Goal: Task Accomplishment & Management: Manage account settings

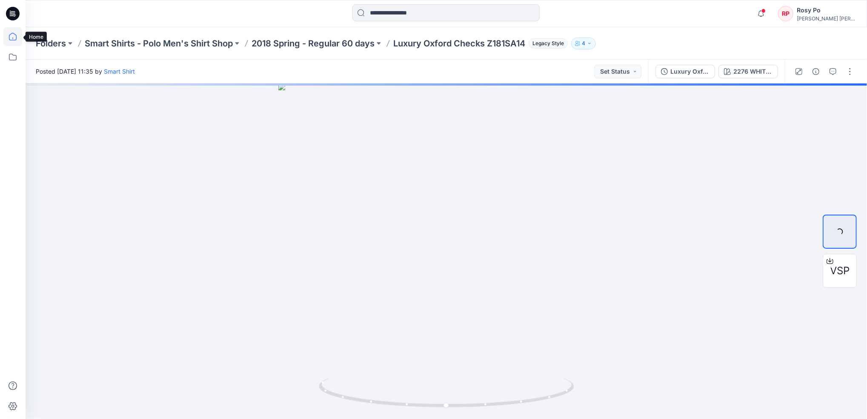
click at [10, 39] on icon at bounding box center [12, 36] width 19 height 19
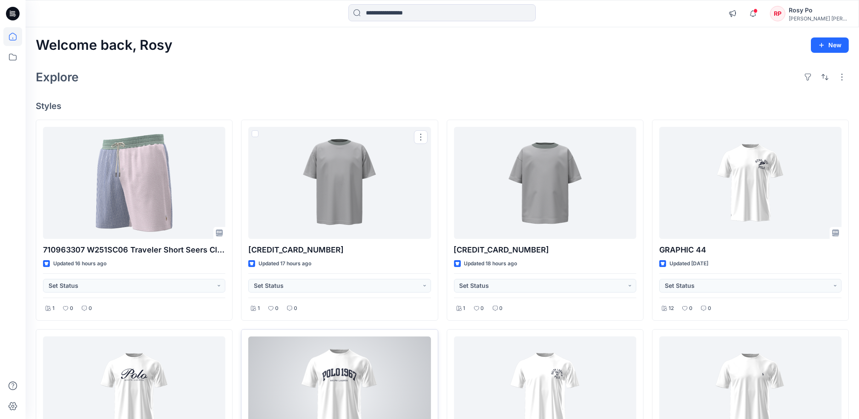
scroll to position [227, 0]
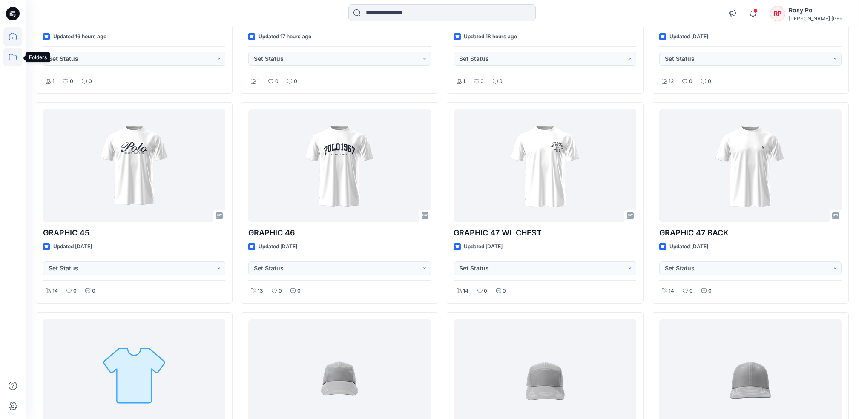
click at [14, 54] on icon at bounding box center [12, 57] width 19 height 19
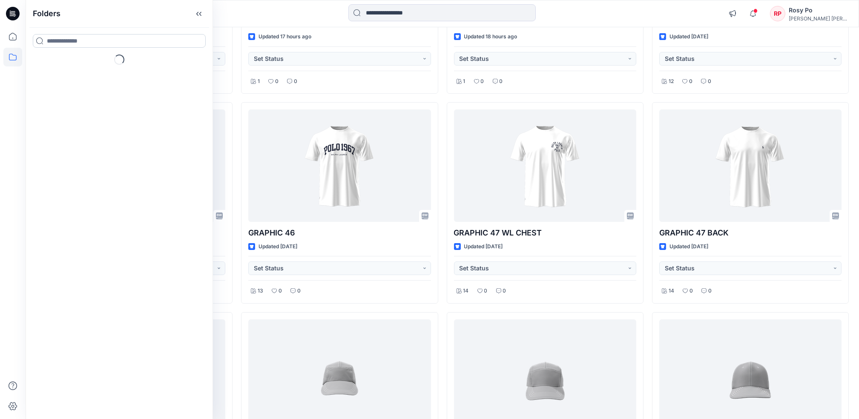
click at [91, 41] on input at bounding box center [119, 41] width 173 height 14
type input "******"
click at [9, 40] on icon at bounding box center [12, 36] width 19 height 19
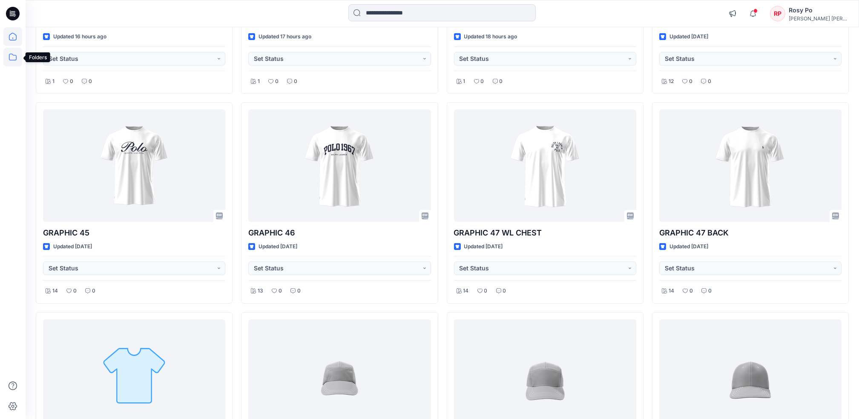
click at [14, 56] on icon at bounding box center [12, 57] width 19 height 19
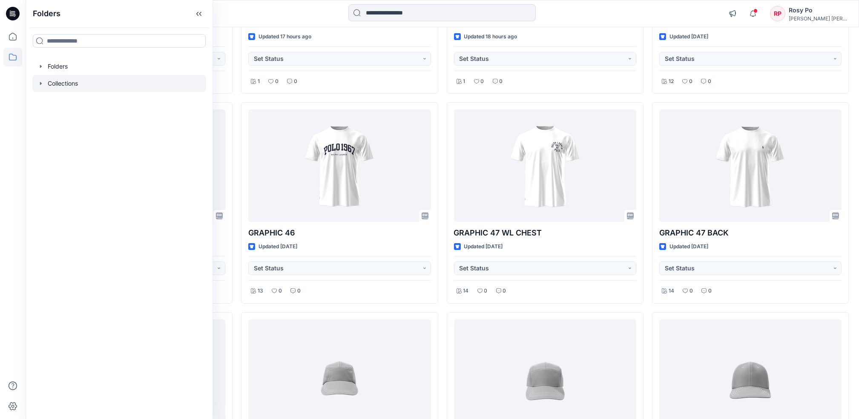
click at [68, 80] on div at bounding box center [119, 83] width 174 height 17
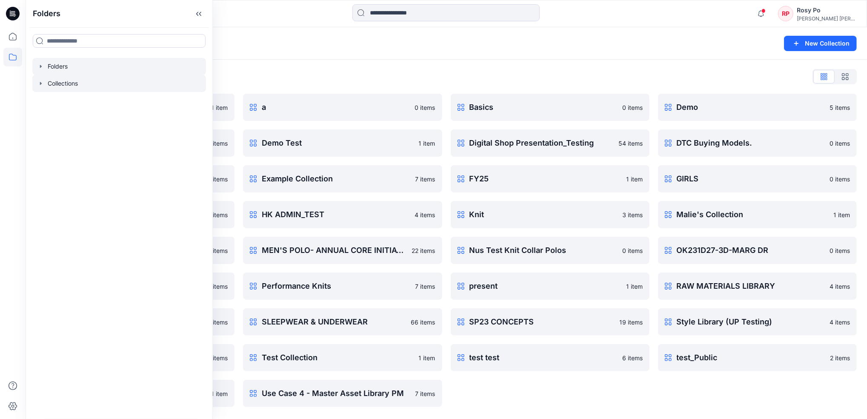
click at [49, 67] on div at bounding box center [119, 66] width 174 height 17
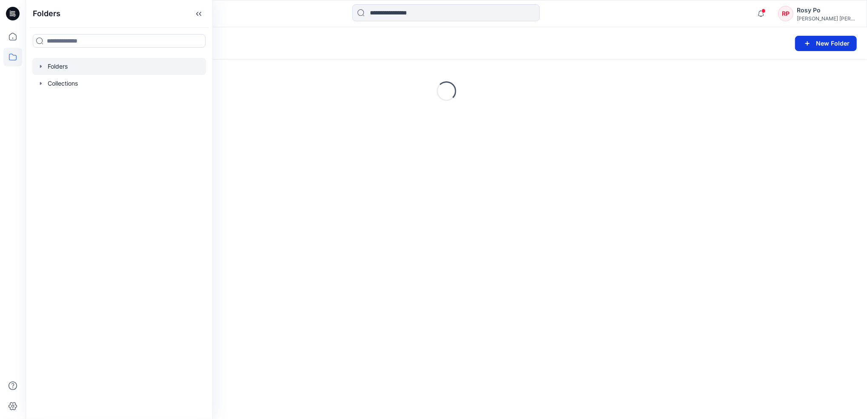
click at [846, 39] on button "New Folder" at bounding box center [826, 43] width 62 height 15
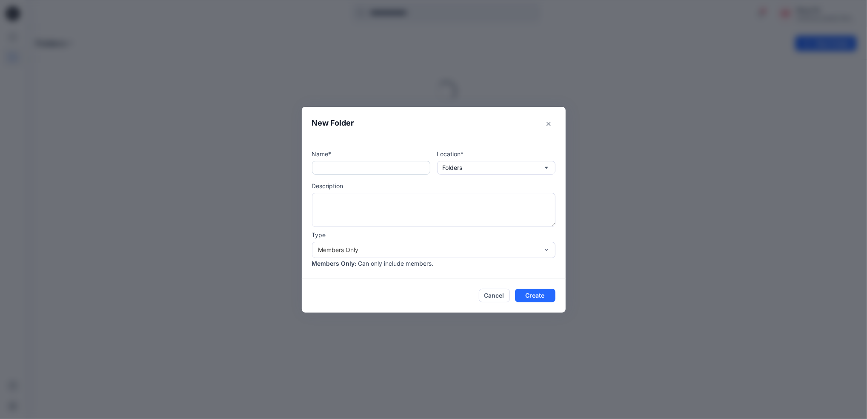
click at [402, 171] on input "text" at bounding box center [371, 168] width 118 height 14
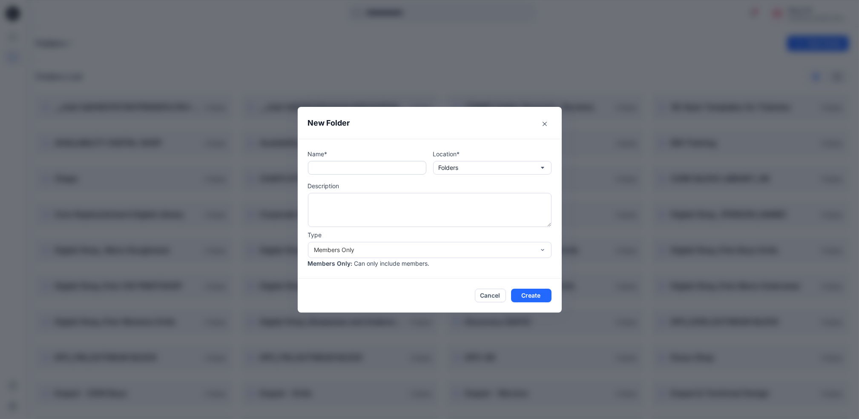
click at [342, 170] on input "text" at bounding box center [367, 168] width 118 height 14
click at [545, 124] on button "Close" at bounding box center [545, 124] width 14 height 14
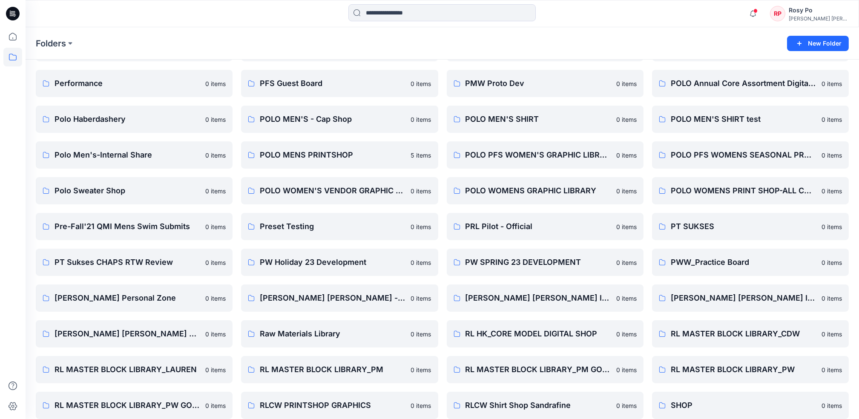
scroll to position [681, 0]
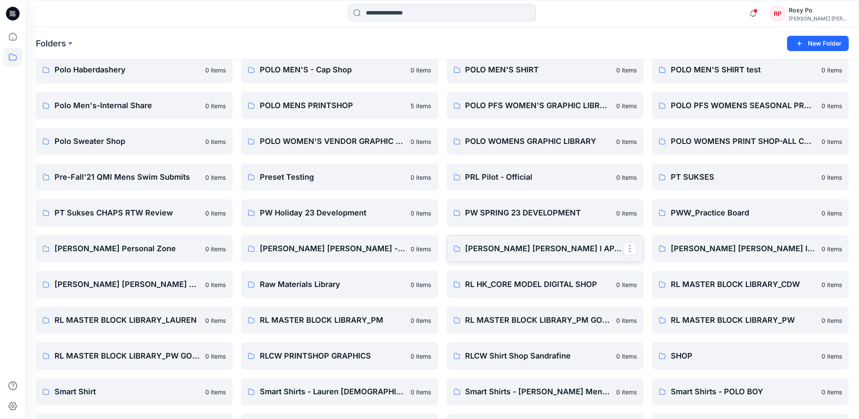
click at [464, 249] on link "Ralph Lauren I APAC Digital Shop" at bounding box center [545, 248] width 197 height 27
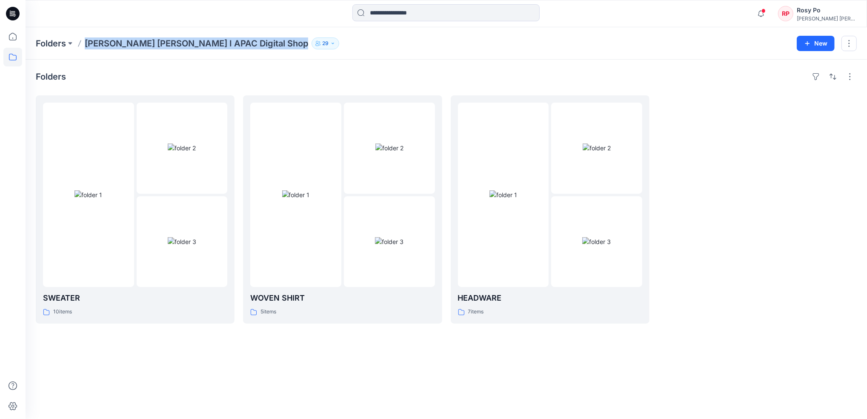
drag, startPoint x: 85, startPoint y: 42, endPoint x: 236, endPoint y: 52, distance: 151.5
click at [236, 52] on div "Folders Ralph Lauren I APAC Digital Shop 29 New" at bounding box center [447, 43] width 842 height 32
copy div "Ralph Lauren I APAC Digital Shop 29 New"
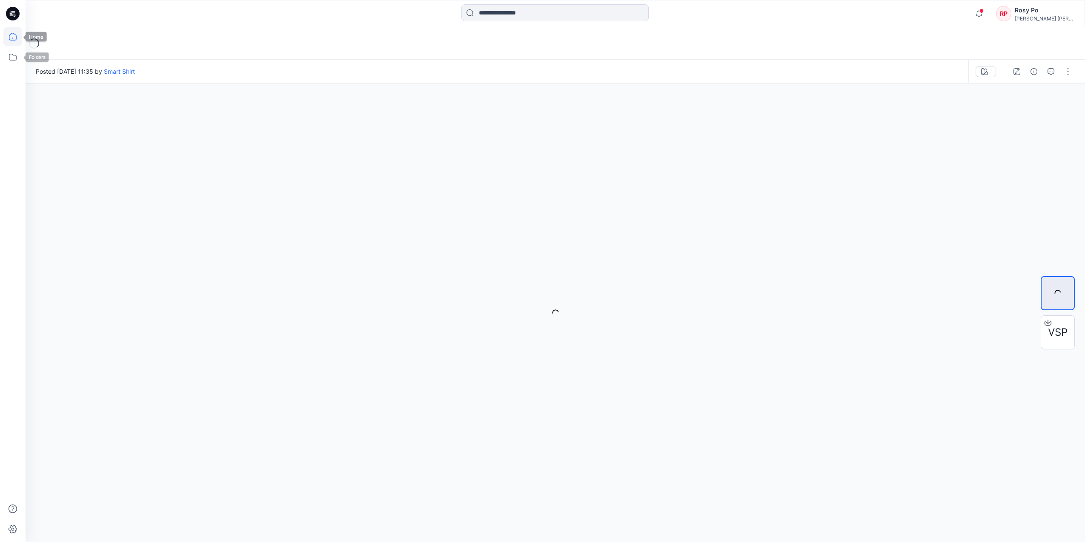
drag, startPoint x: 0, startPoint y: 0, endPoint x: 16, endPoint y: 35, distance: 38.3
click at [16, 35] on icon at bounding box center [13, 37] width 8 height 8
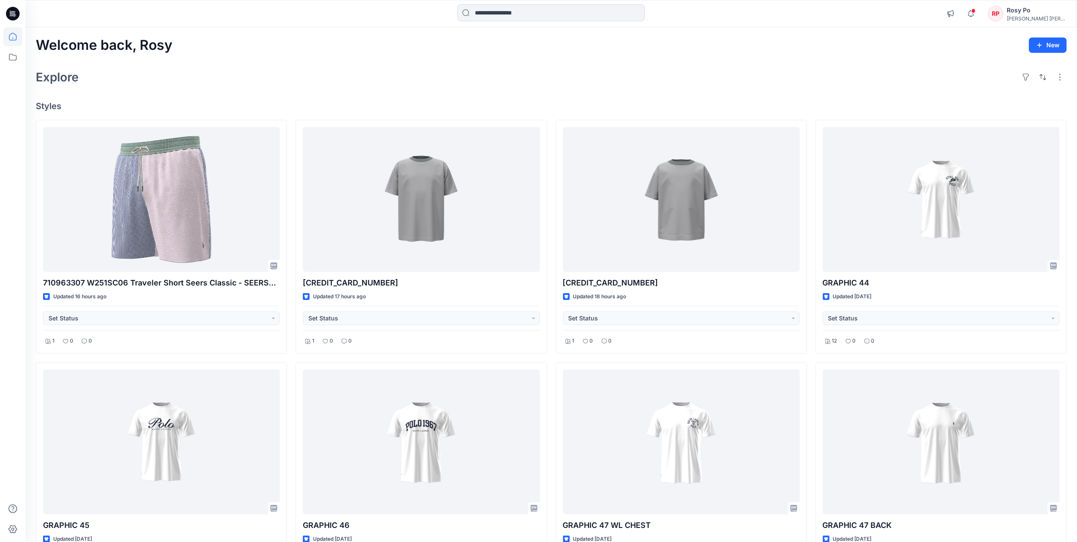
click at [14, 42] on icon at bounding box center [12, 36] width 19 height 19
click at [12, 60] on icon at bounding box center [12, 57] width 19 height 19
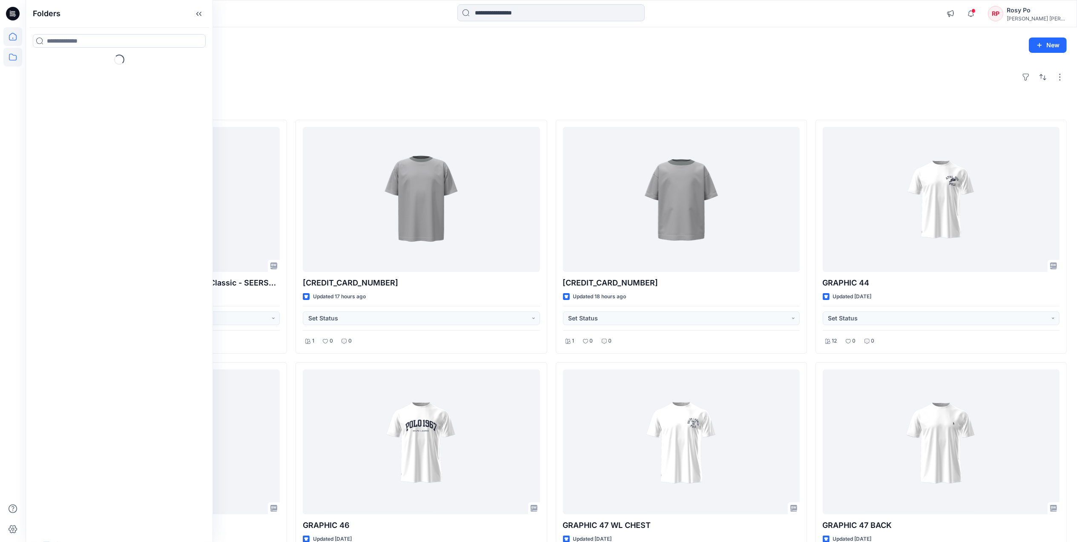
click at [14, 37] on icon at bounding box center [12, 36] width 19 height 19
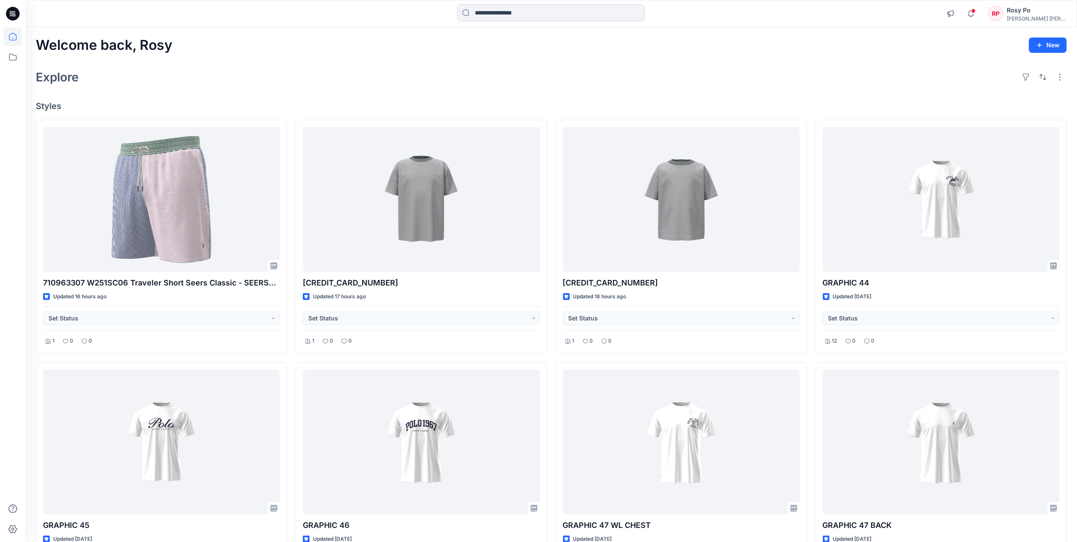
click at [515, 18] on input at bounding box center [550, 12] width 187 height 17
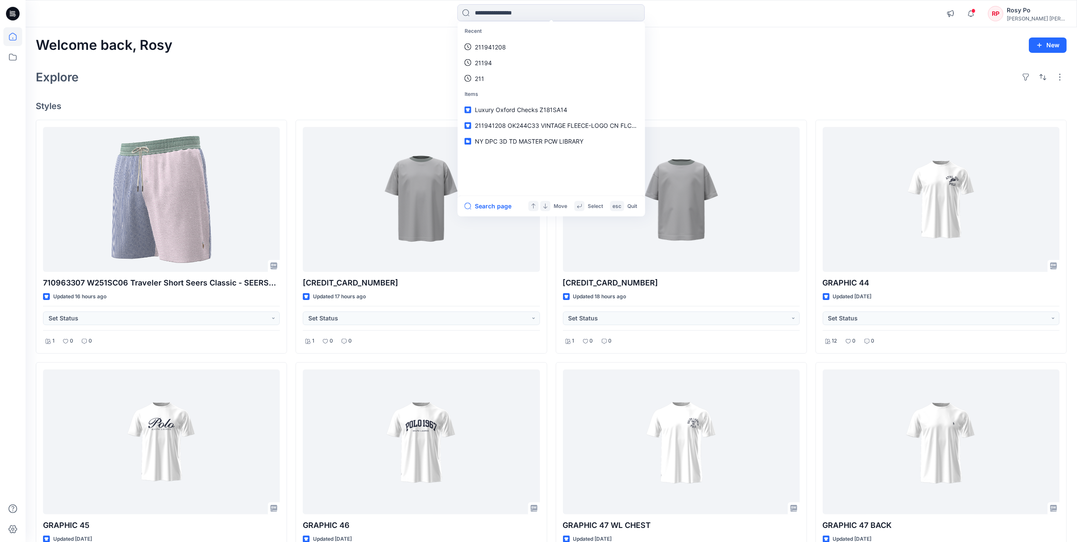
click at [855, 59] on div "Welcome back, Rosy New Explore Styles 710963307 W251SC06 Traveler Short Seers C…" at bounding box center [551, 453] width 1051 height 852
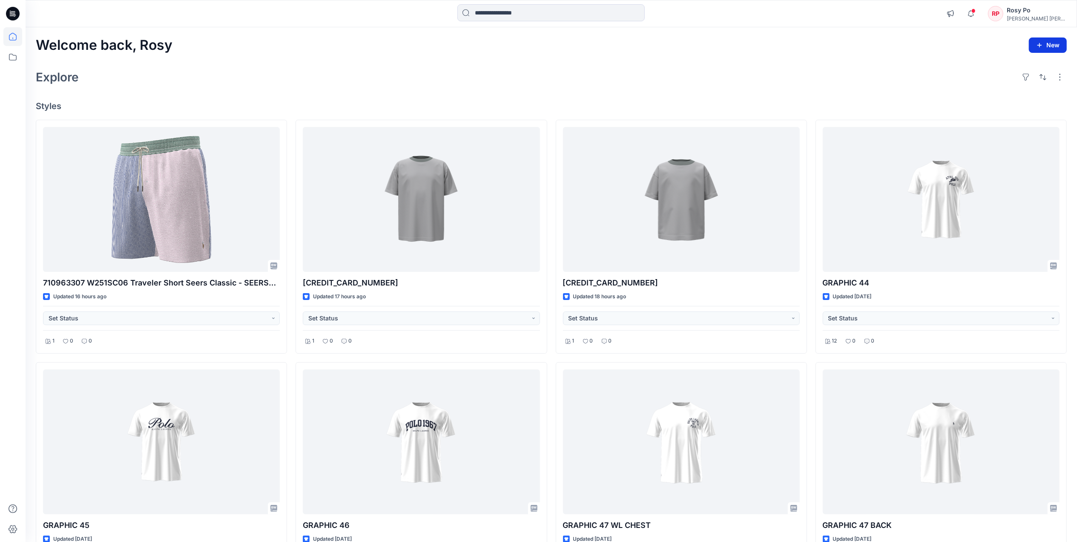
click at [1046, 45] on button "New" at bounding box center [1048, 44] width 38 height 15
click at [1038, 85] on p "New Folder" at bounding box center [1023, 83] width 32 height 9
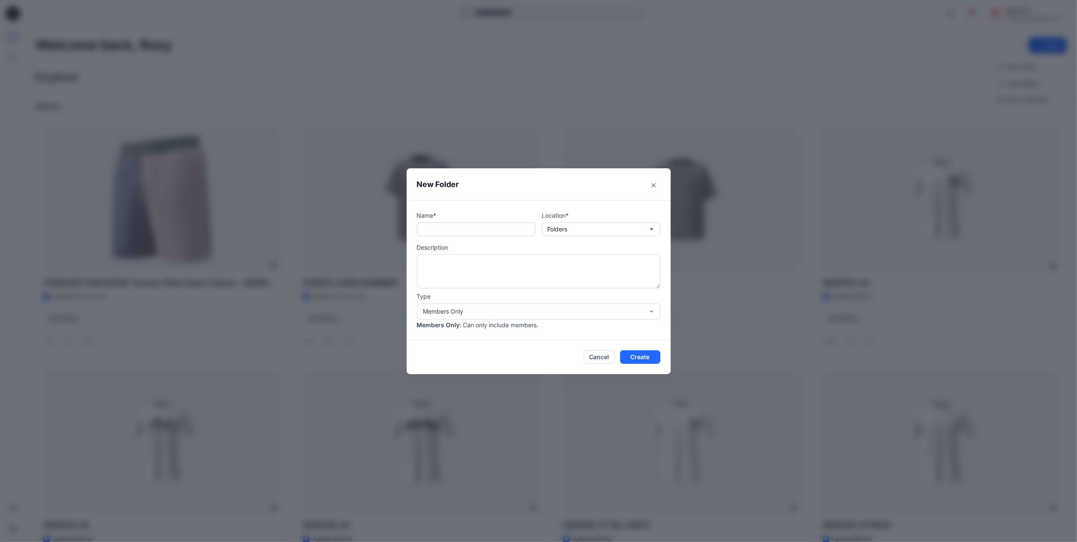
click at [488, 225] on input "text" at bounding box center [476, 229] width 118 height 14
click at [493, 232] on input "text" at bounding box center [476, 229] width 118 height 14
paste input "**********"
drag, startPoint x: 469, startPoint y: 227, endPoint x: 483, endPoint y: 227, distance: 13.6
click at [483, 227] on input "**********" at bounding box center [476, 229] width 118 height 14
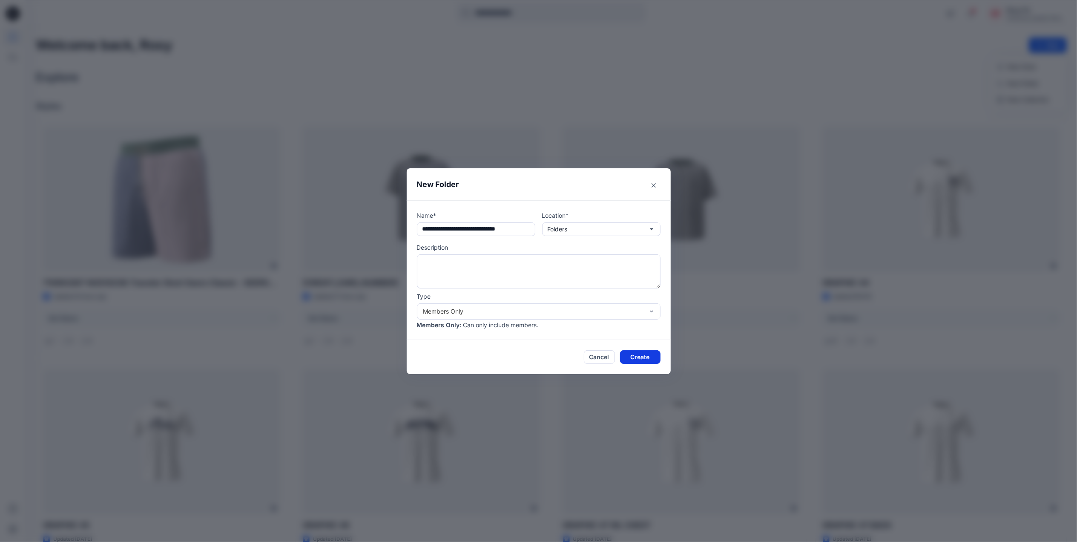
type input "**********"
click at [632, 356] on button "Create" at bounding box center [640, 357] width 40 height 14
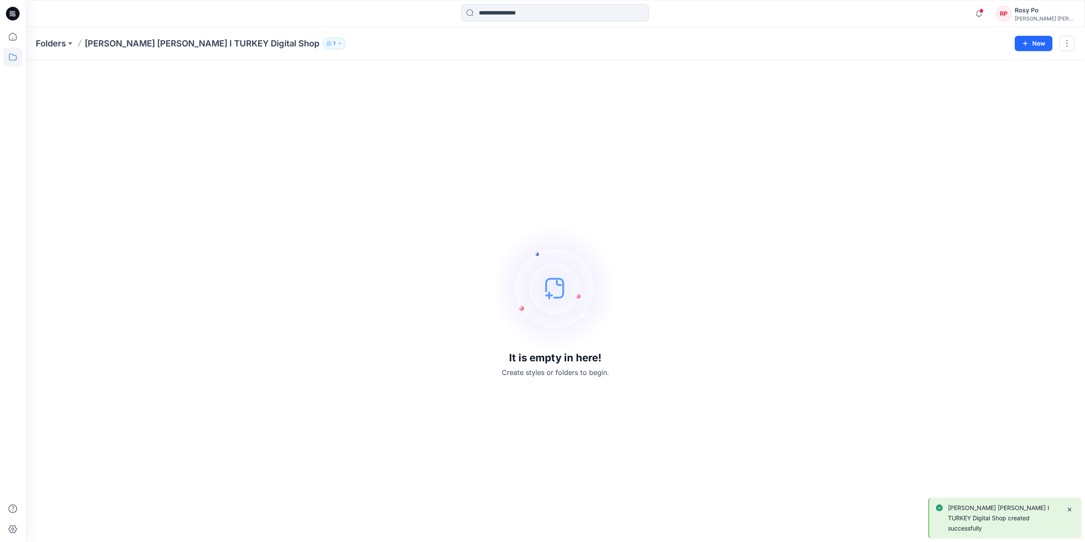
click at [358, 45] on div "Folders Ralph Lauren I TURKEY Digital Shop 1" at bounding box center [522, 43] width 973 height 12
click at [1040, 40] on button "New" at bounding box center [1034, 43] width 38 height 15
click at [995, 64] on p "New Style" at bounding box center [1007, 65] width 29 height 10
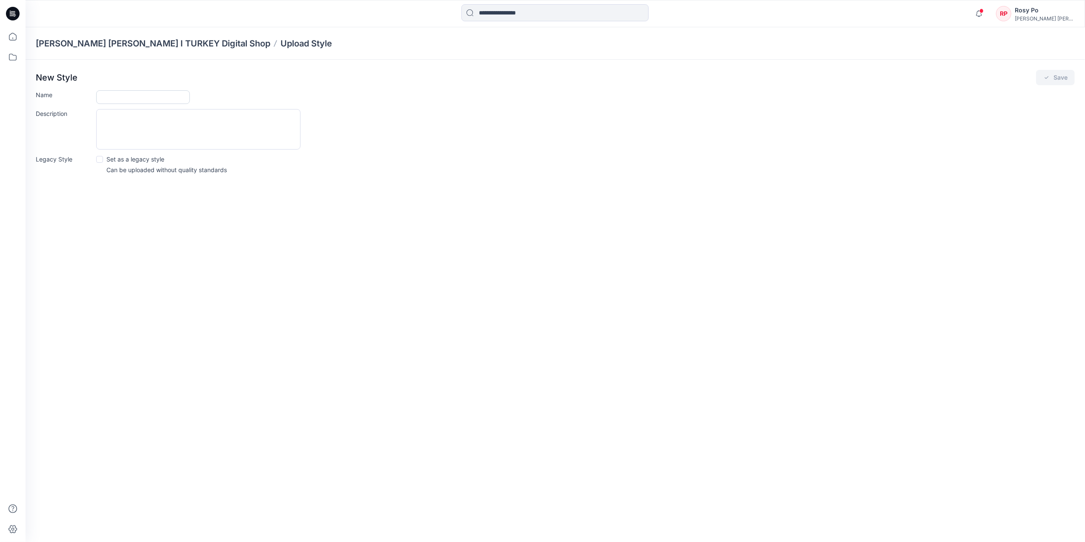
drag, startPoint x: 150, startPoint y: 99, endPoint x: 159, endPoint y: 97, distance: 9.6
click at [150, 99] on input "Name" at bounding box center [143, 97] width 94 height 14
type input "*******"
click at [1047, 79] on icon "submit" at bounding box center [1046, 77] width 7 height 7
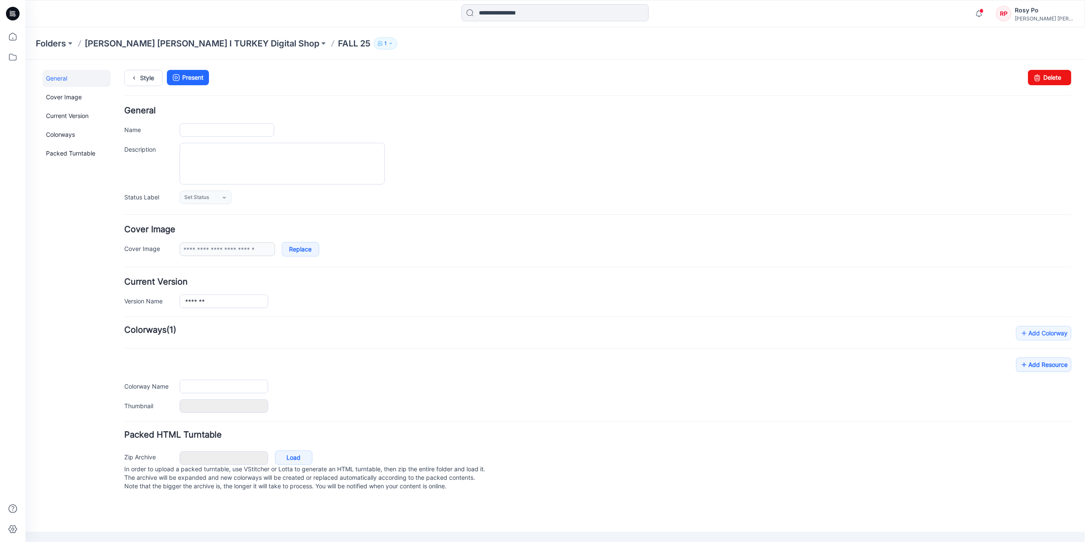
type input "*******"
type input "**********"
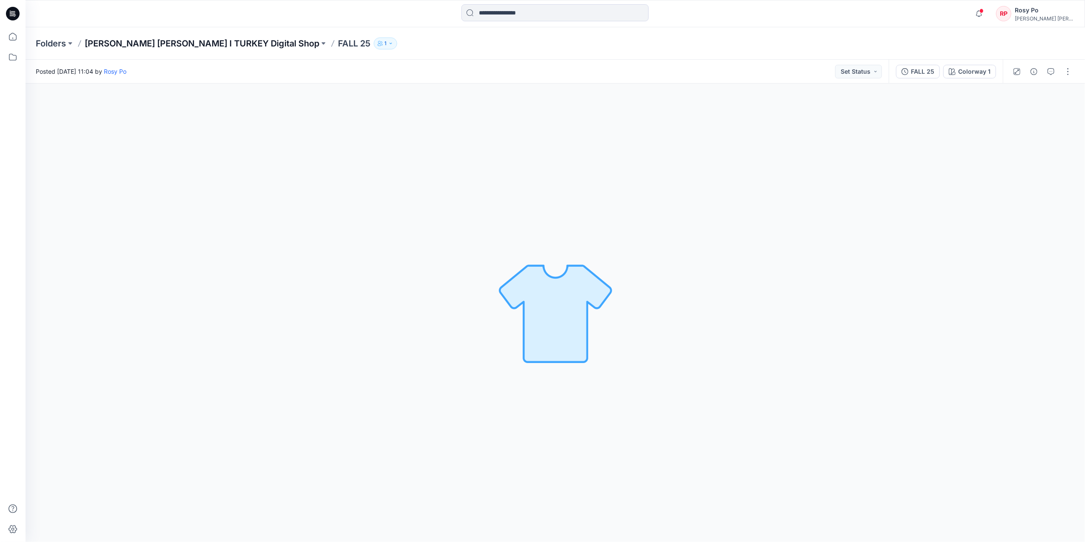
click at [163, 48] on p "[PERSON_NAME] [PERSON_NAME] I TURKEY Digital Shop" at bounding box center [202, 43] width 235 height 12
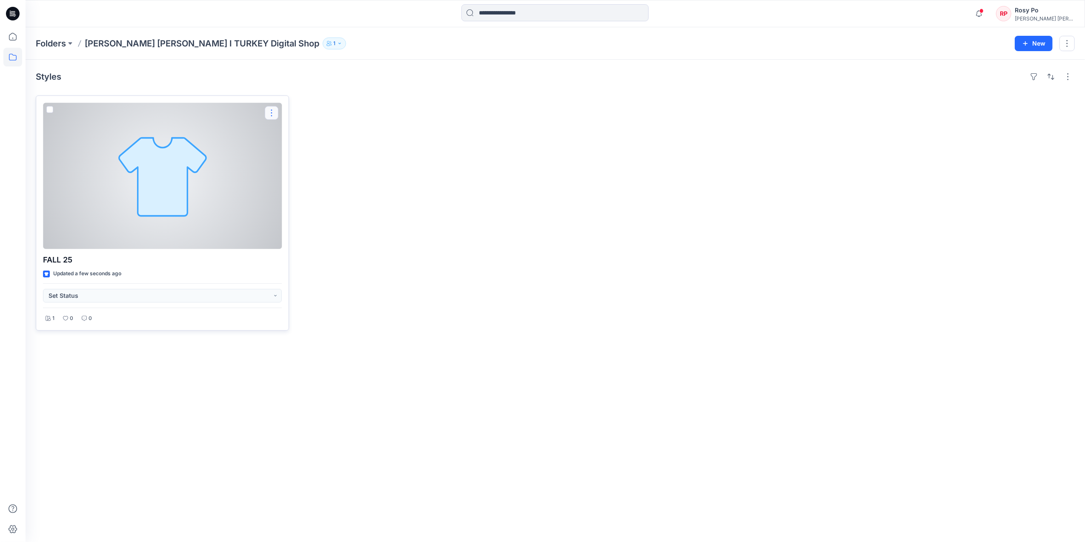
click at [269, 113] on button "button" at bounding box center [272, 113] width 14 height 14
click at [303, 133] on button "Edit" at bounding box center [313, 133] width 92 height 16
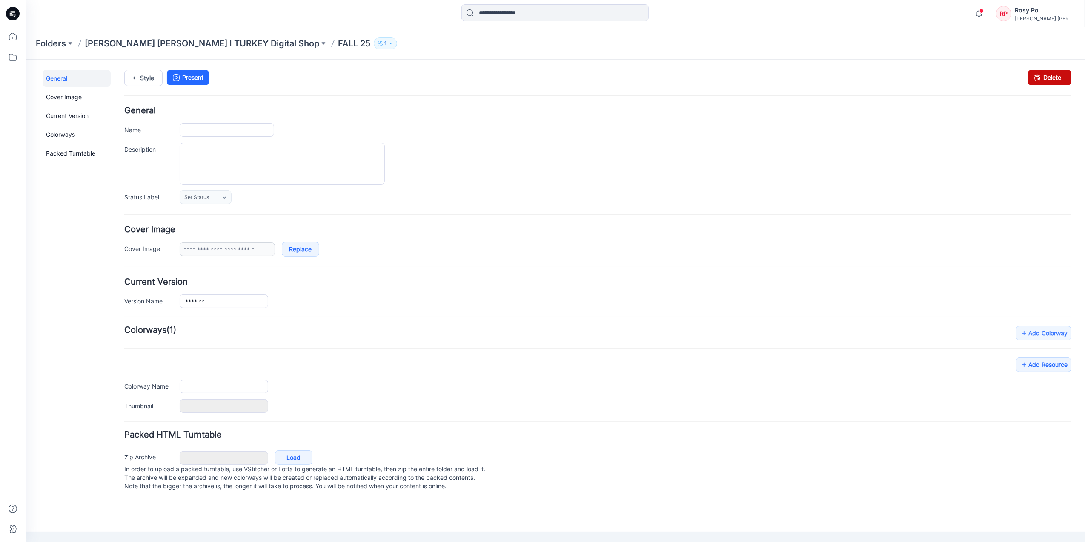
click at [1064, 72] on link "Delete" at bounding box center [1049, 76] width 43 height 15
type input "*******"
type input "**********"
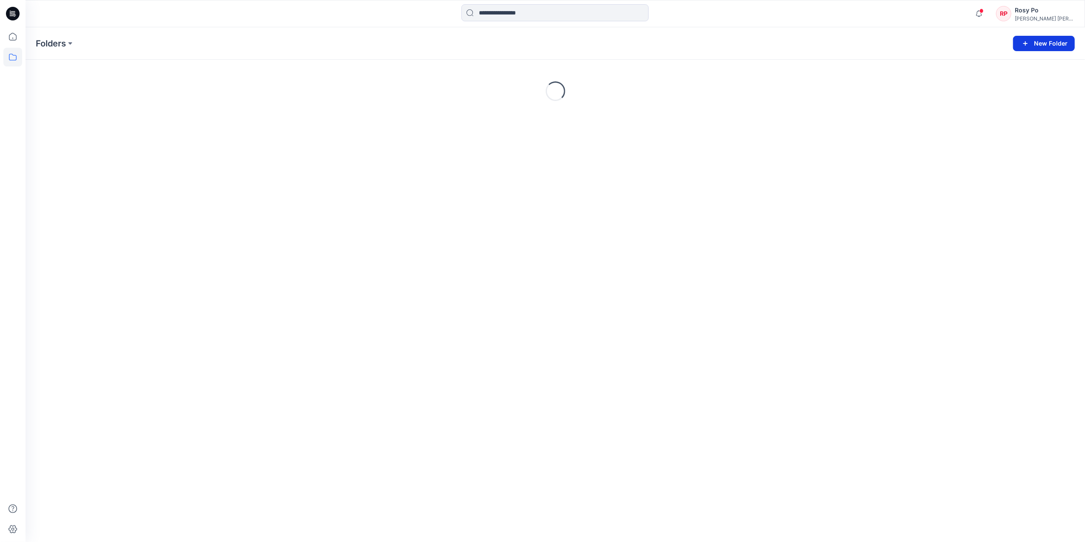
click at [1055, 46] on button "New Folder" at bounding box center [1044, 43] width 62 height 15
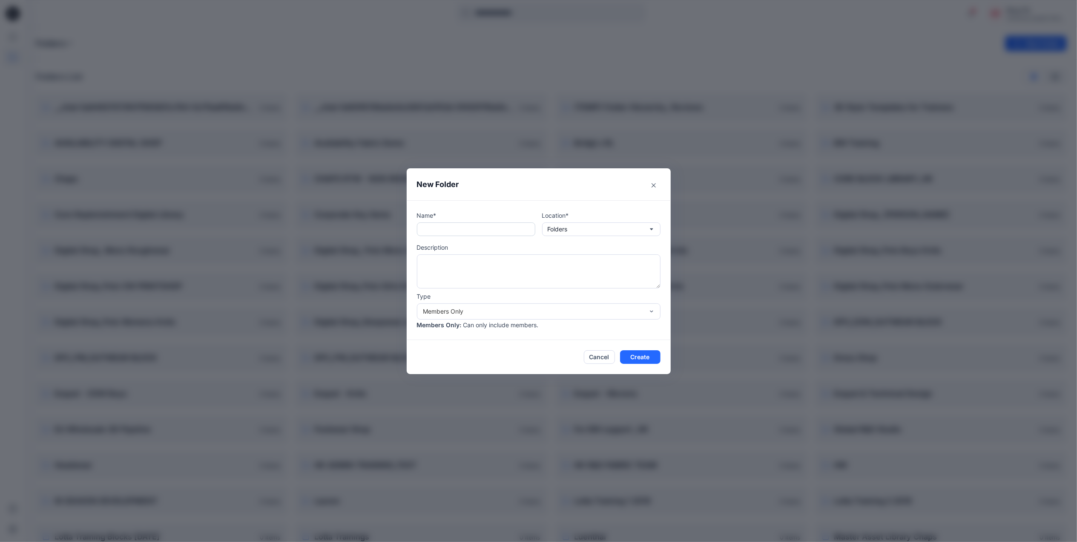
click at [443, 226] on input "text" at bounding box center [476, 229] width 118 height 14
type input "*******"
click at [654, 358] on button "Create" at bounding box center [640, 357] width 40 height 14
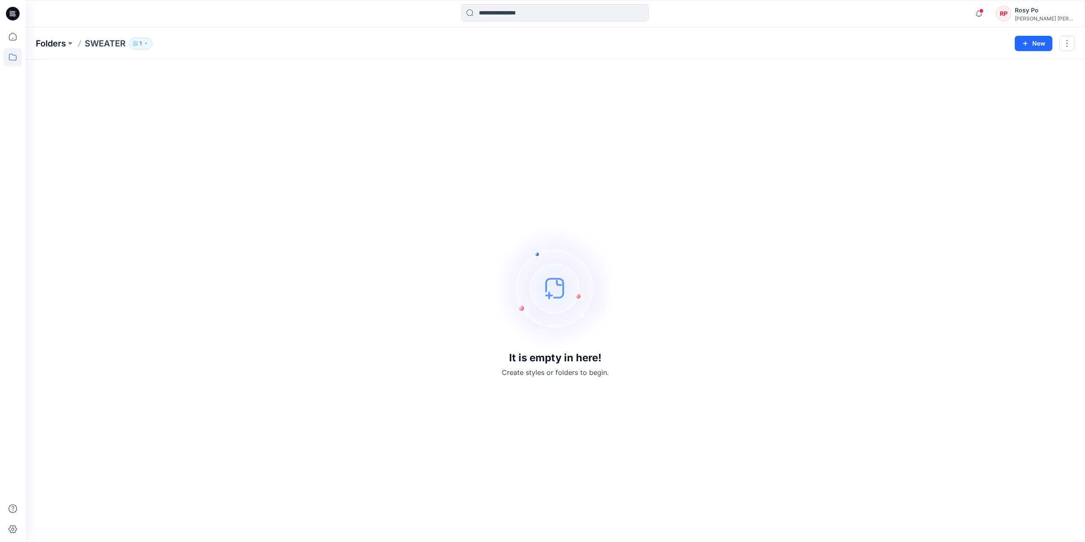
click at [65, 37] on p "Folders" at bounding box center [51, 43] width 30 height 12
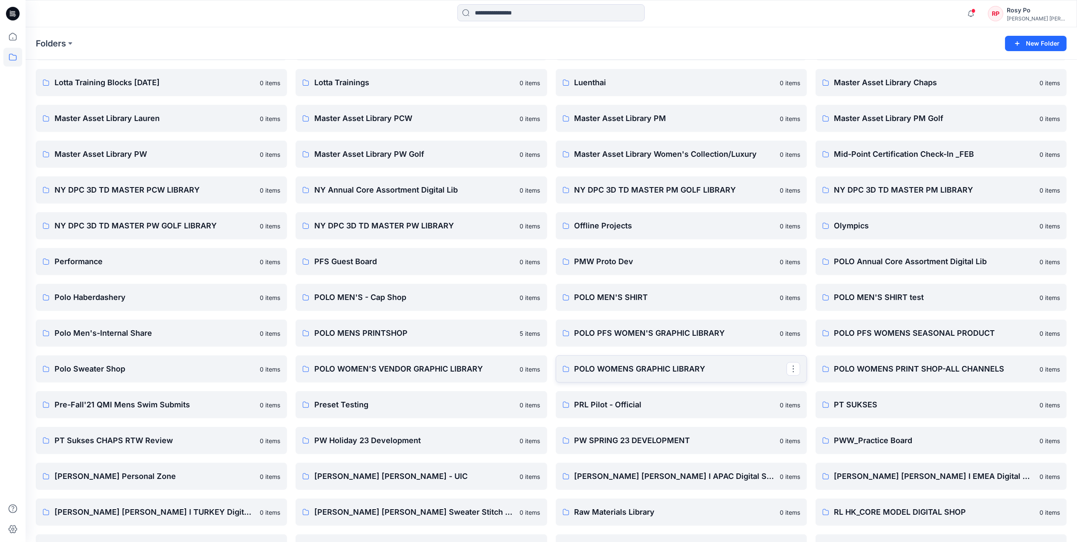
scroll to position [681, 0]
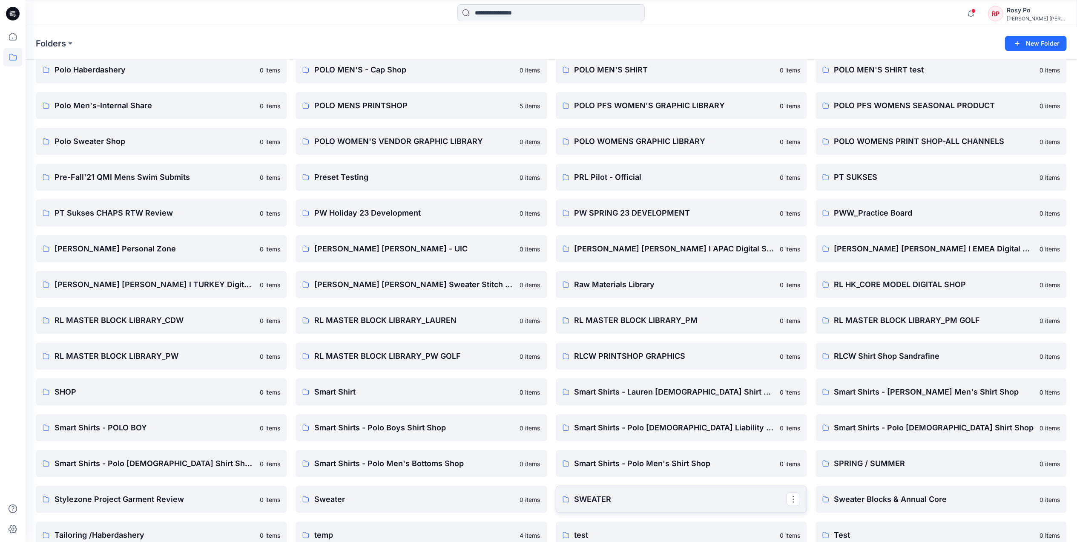
click at [712, 499] on p "SWEATER" at bounding box center [680, 499] width 212 height 12
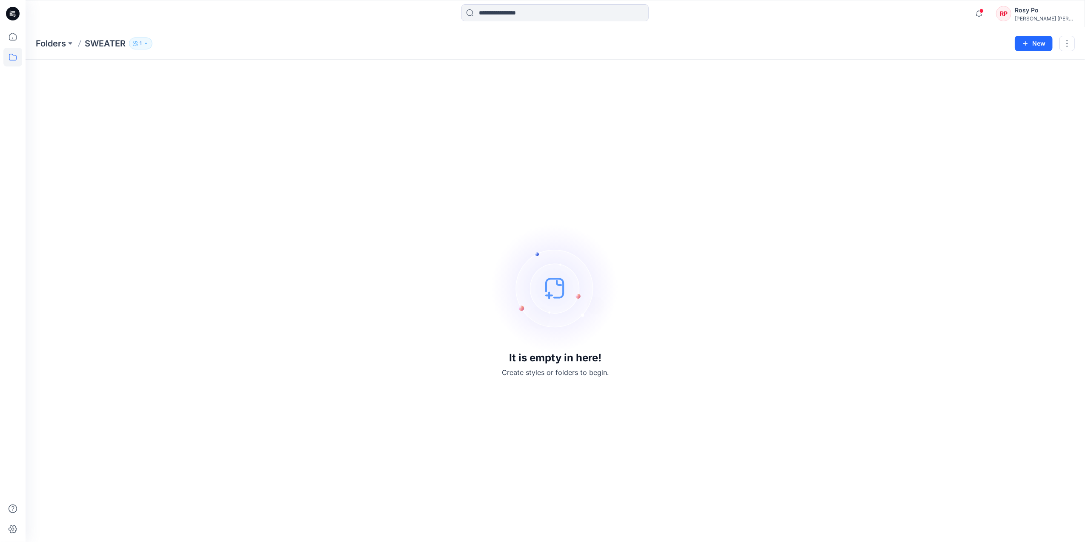
click at [138, 41] on icon "button" at bounding box center [135, 43] width 5 height 5
click at [1063, 41] on button "button" at bounding box center [1067, 43] width 15 height 15
click at [1016, 121] on button "Delete Folder" at bounding box center [1027, 115] width 92 height 16
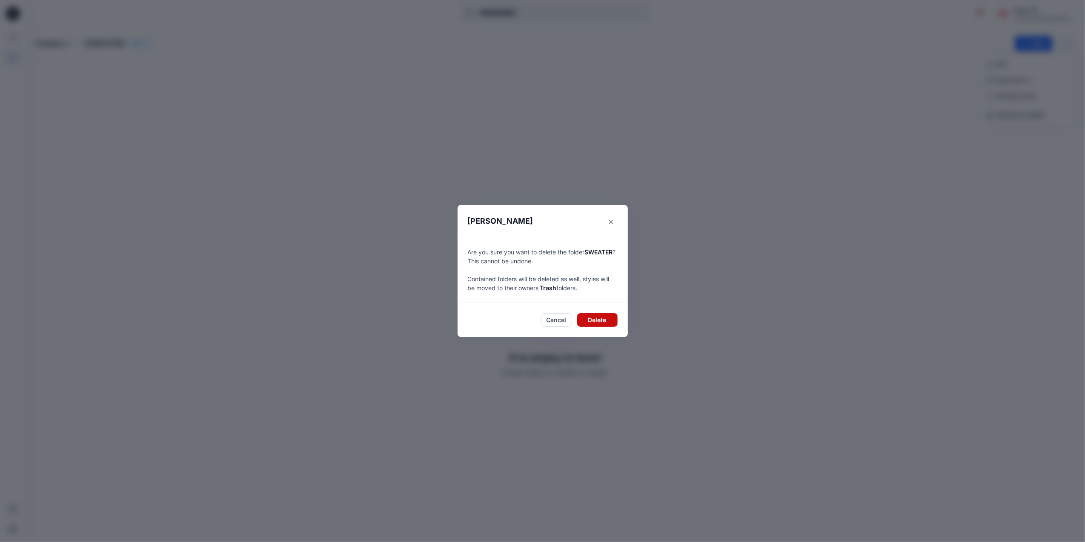
click at [593, 323] on button "Delete" at bounding box center [597, 320] width 40 height 14
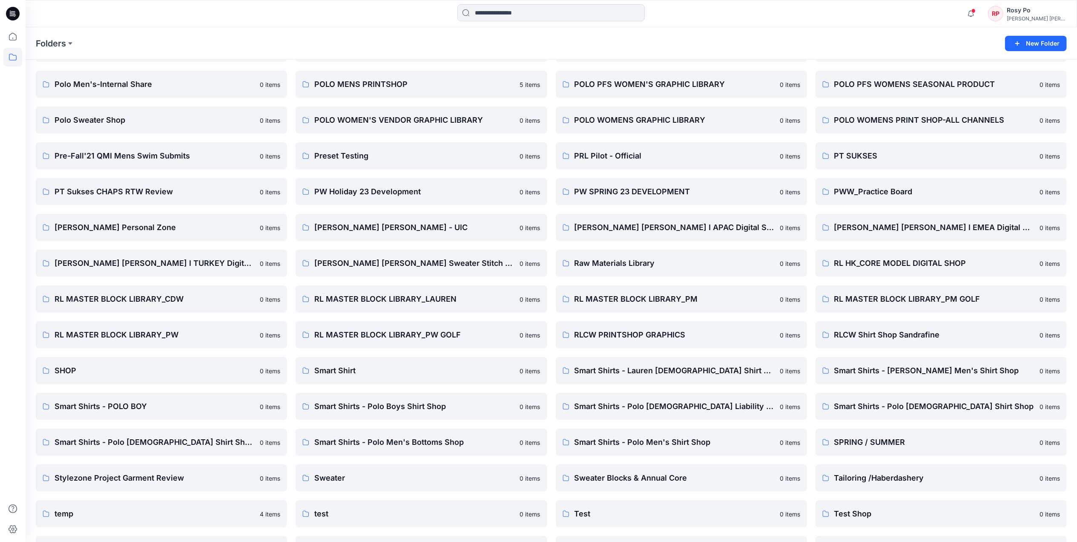
scroll to position [738, 0]
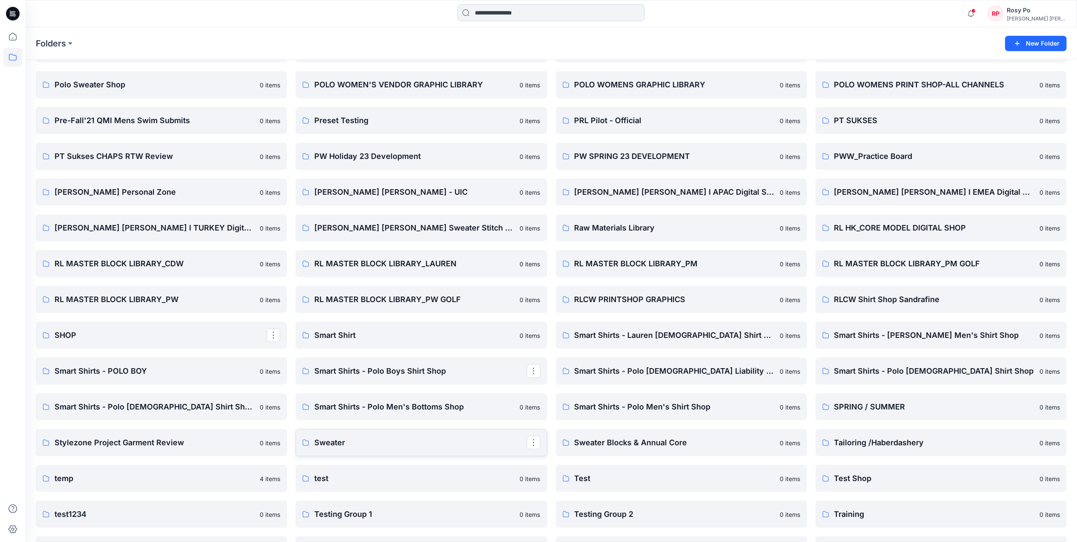
click at [338, 441] on p "Sweater" at bounding box center [420, 442] width 212 height 12
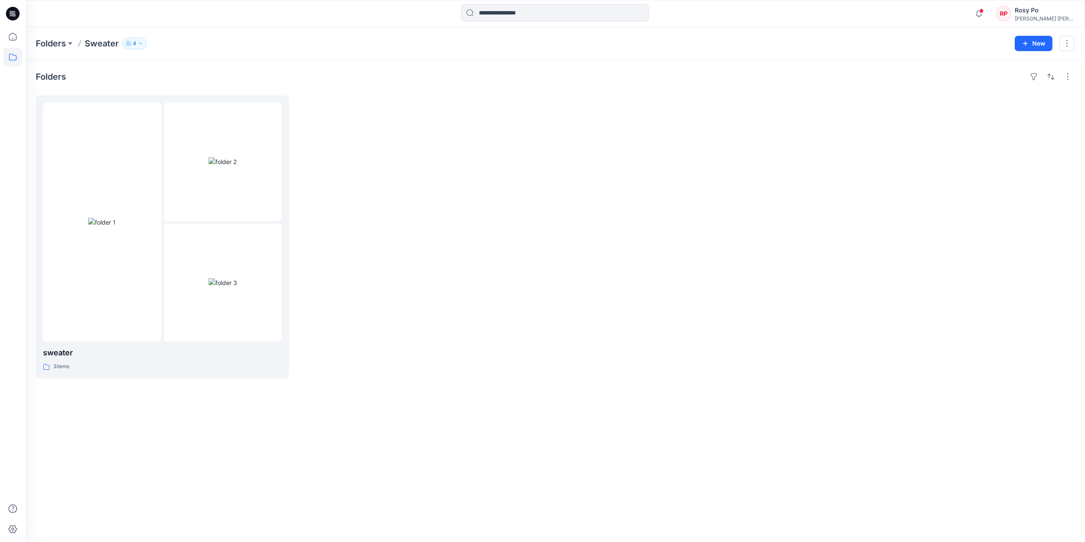
click at [125, 43] on button "4" at bounding box center [134, 43] width 25 height 12
click at [12, 31] on icon at bounding box center [12, 36] width 19 height 19
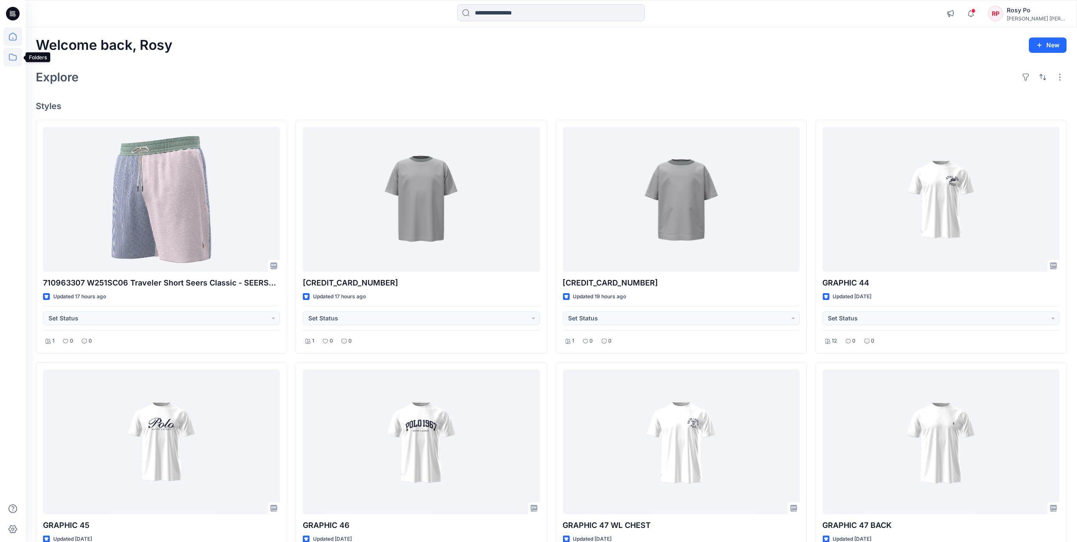
click at [9, 56] on icon at bounding box center [12, 57] width 19 height 19
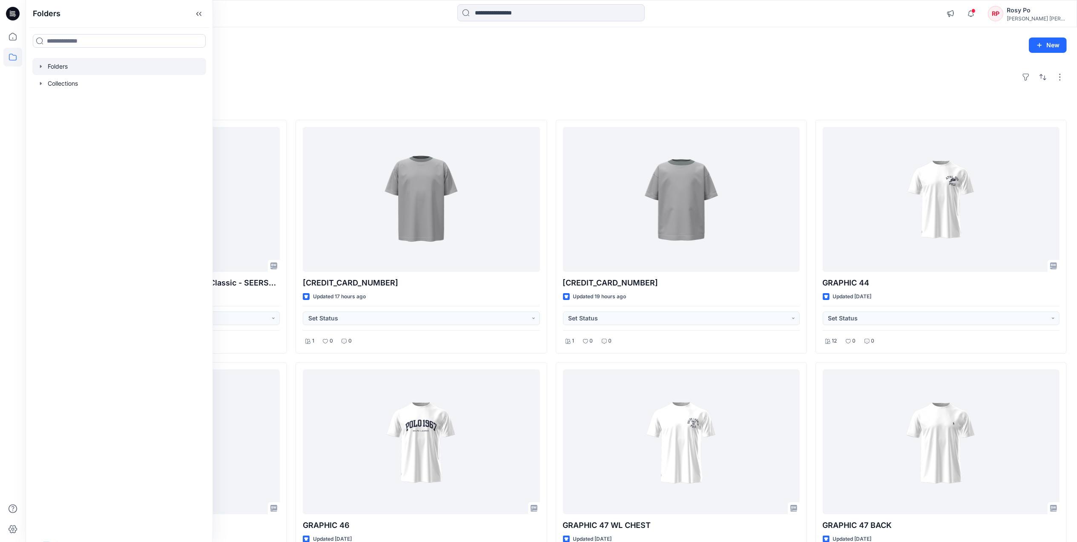
click at [106, 65] on div at bounding box center [119, 66] width 174 height 17
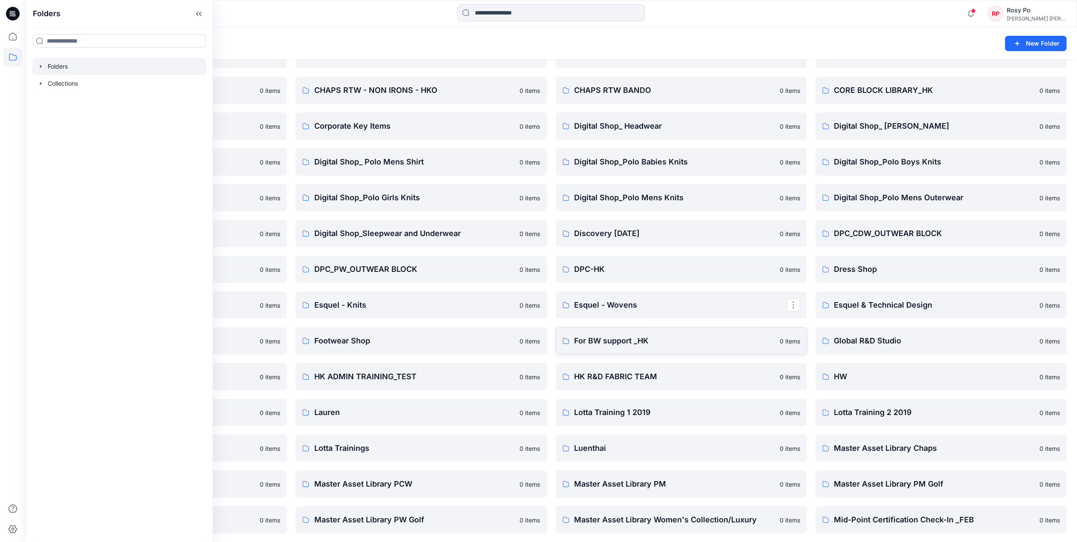
scroll to position [170, 0]
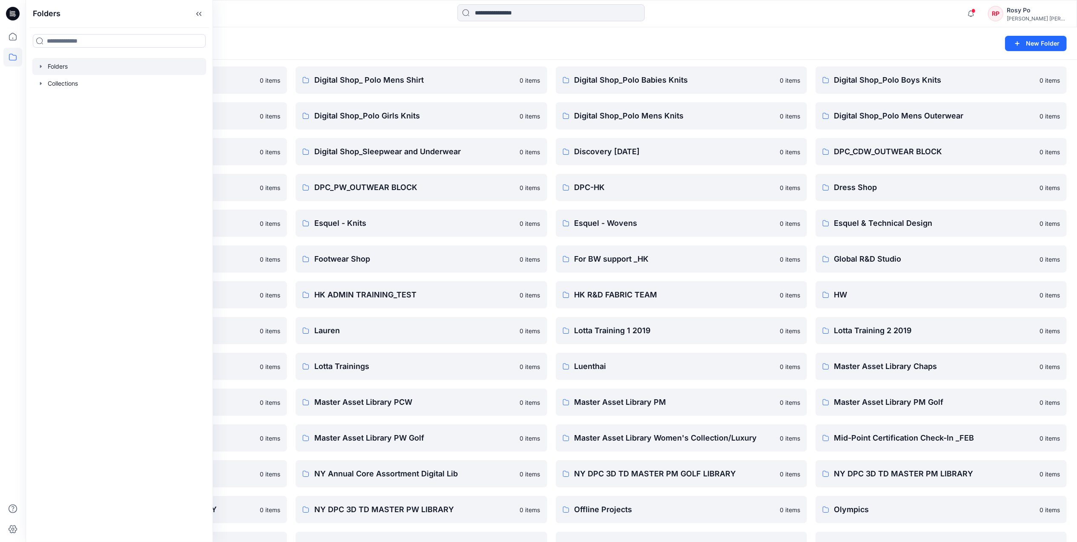
click at [672, 48] on div "Folders" at bounding box center [518, 43] width 964 height 12
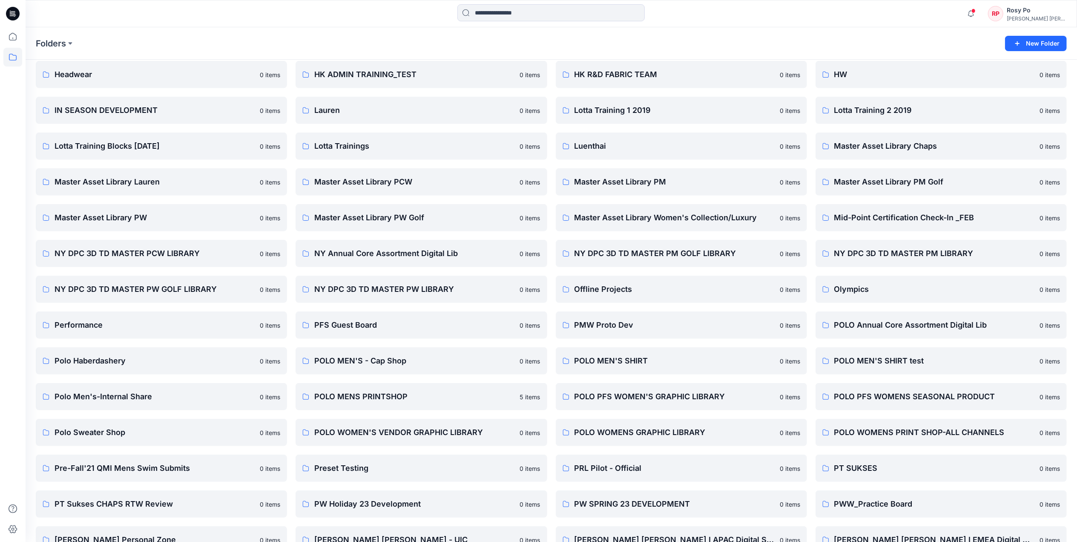
scroll to position [454, 0]
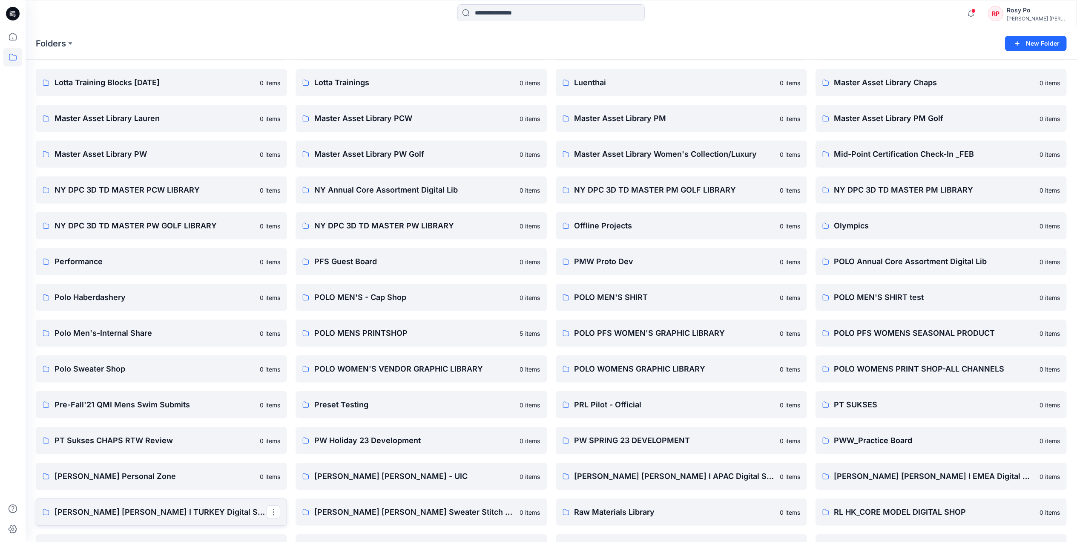
click at [166, 506] on p "[PERSON_NAME] [PERSON_NAME] I TURKEY Digital Shop" at bounding box center [160, 512] width 212 height 12
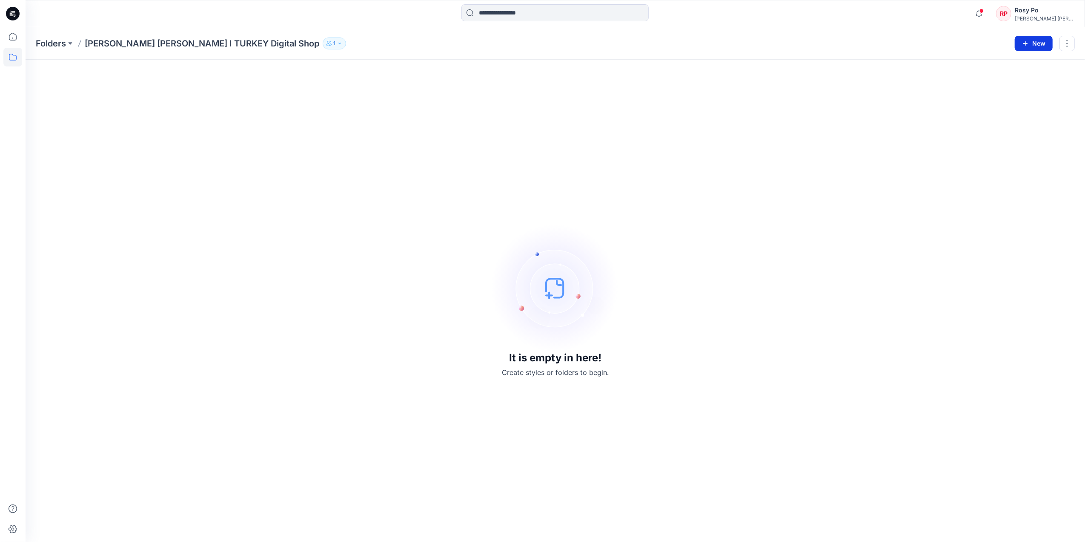
click at [1029, 40] on icon "button" at bounding box center [1025, 43] width 7 height 7
click at [1022, 80] on p "New Folder" at bounding box center [1009, 81] width 32 height 9
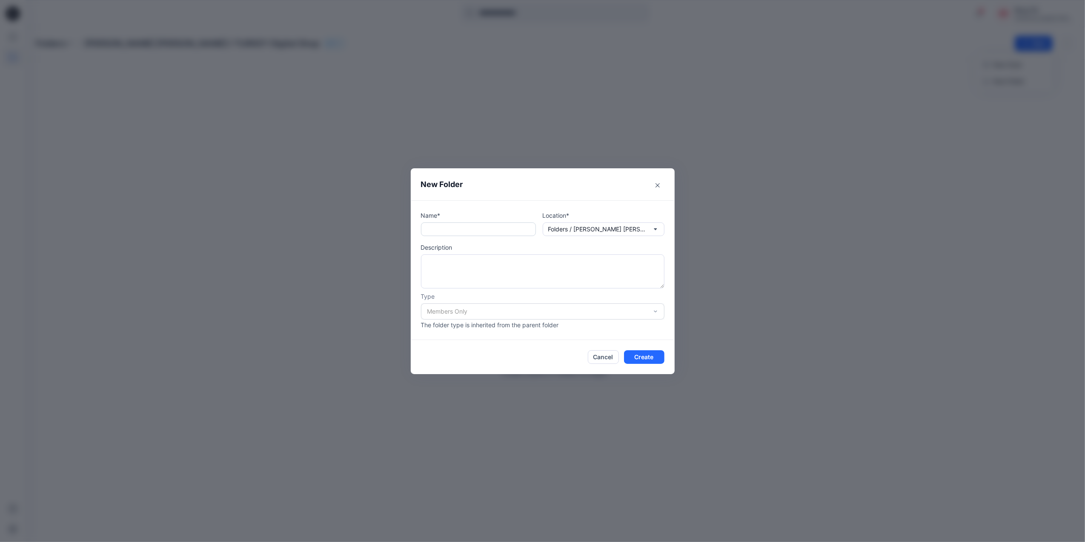
click at [502, 231] on input "text" at bounding box center [478, 229] width 115 height 14
type input "*"
type input "*********"
click at [648, 356] on button "Create" at bounding box center [644, 357] width 40 height 14
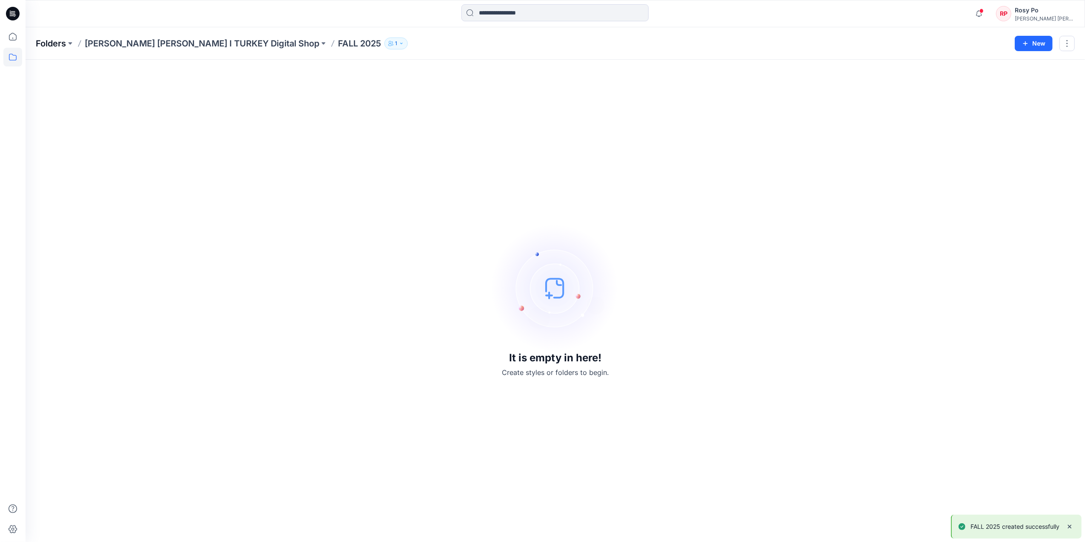
click at [52, 40] on p "Folders" at bounding box center [51, 43] width 30 height 12
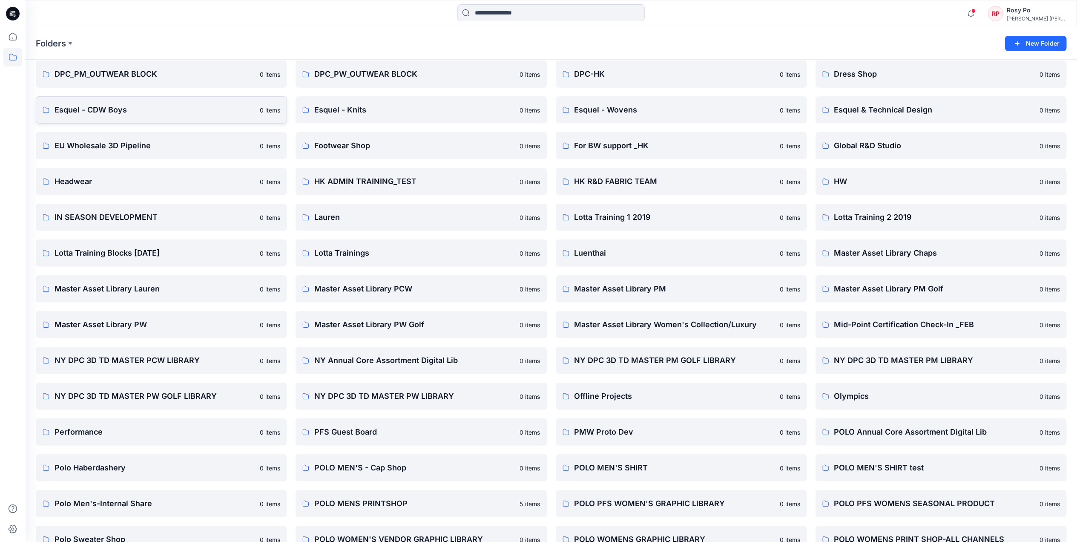
scroll to position [568, 0]
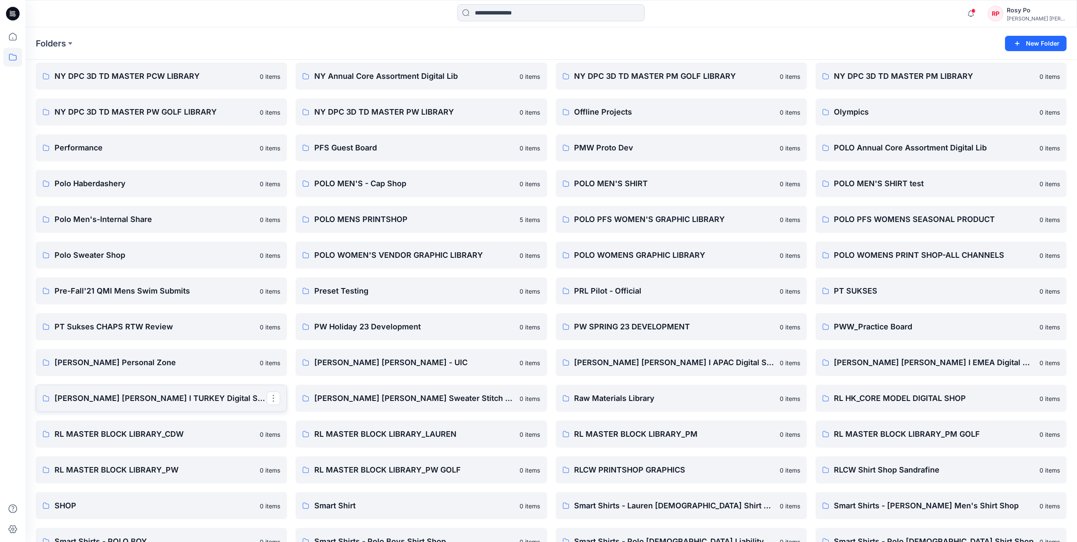
click at [193, 401] on p "[PERSON_NAME] [PERSON_NAME] I TURKEY Digital Shop" at bounding box center [160, 398] width 212 height 12
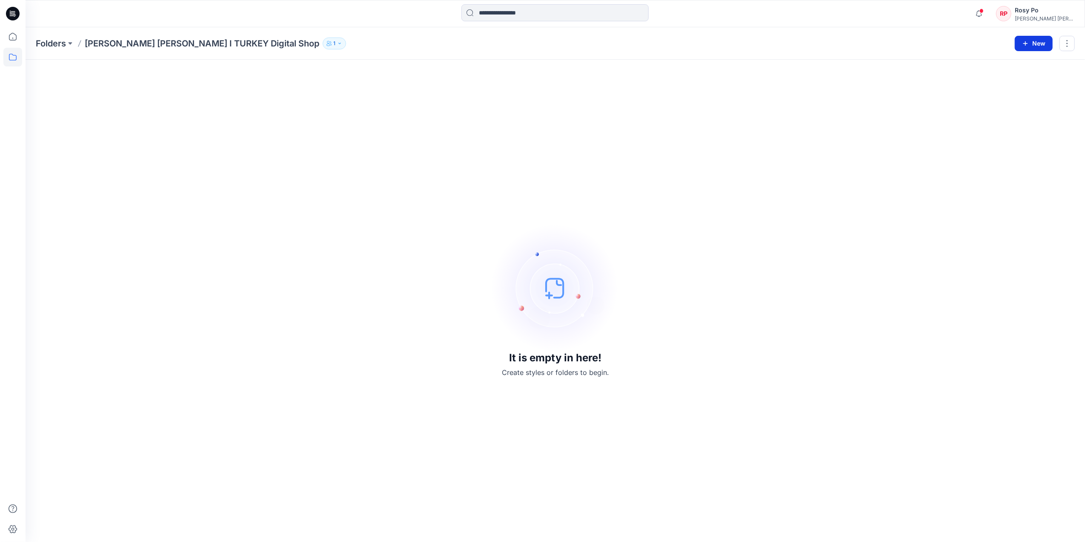
click at [1034, 46] on button "New" at bounding box center [1034, 43] width 38 height 15
click at [1021, 79] on p "New Folder" at bounding box center [1009, 81] width 32 height 9
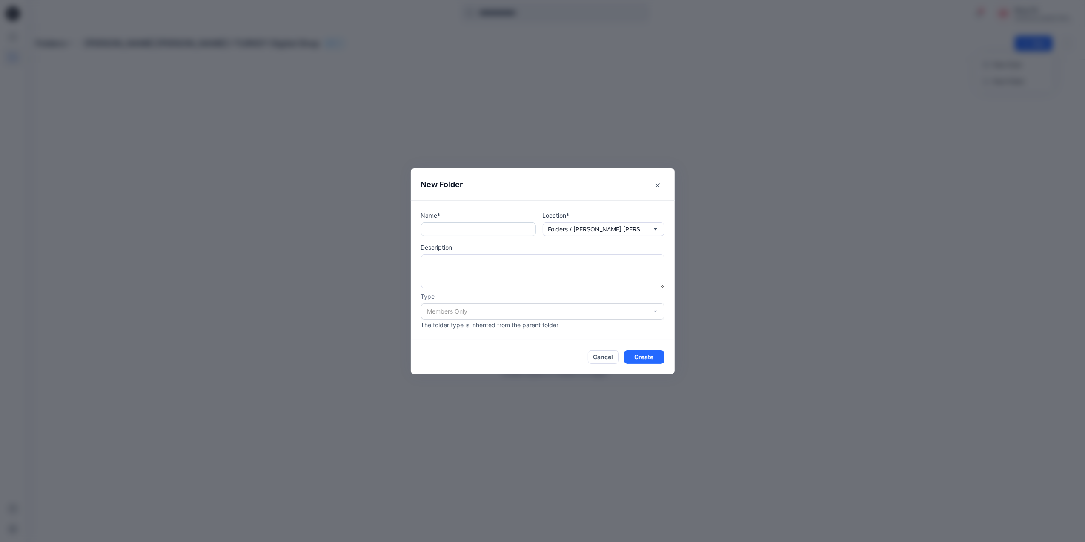
click at [479, 228] on input "text" at bounding box center [478, 229] width 115 height 14
click at [442, 226] on input "********" at bounding box center [478, 229] width 115 height 14
click at [440, 226] on input "********" at bounding box center [478, 229] width 115 height 14
type input "*********"
click at [645, 356] on button "Create" at bounding box center [644, 357] width 40 height 14
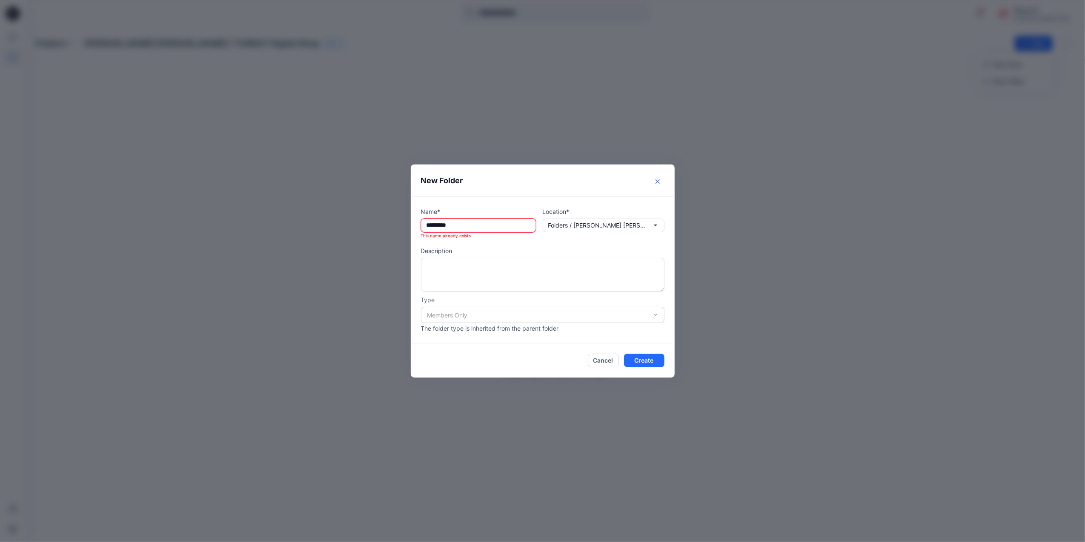
click at [651, 181] on button "Close" at bounding box center [658, 182] width 14 height 14
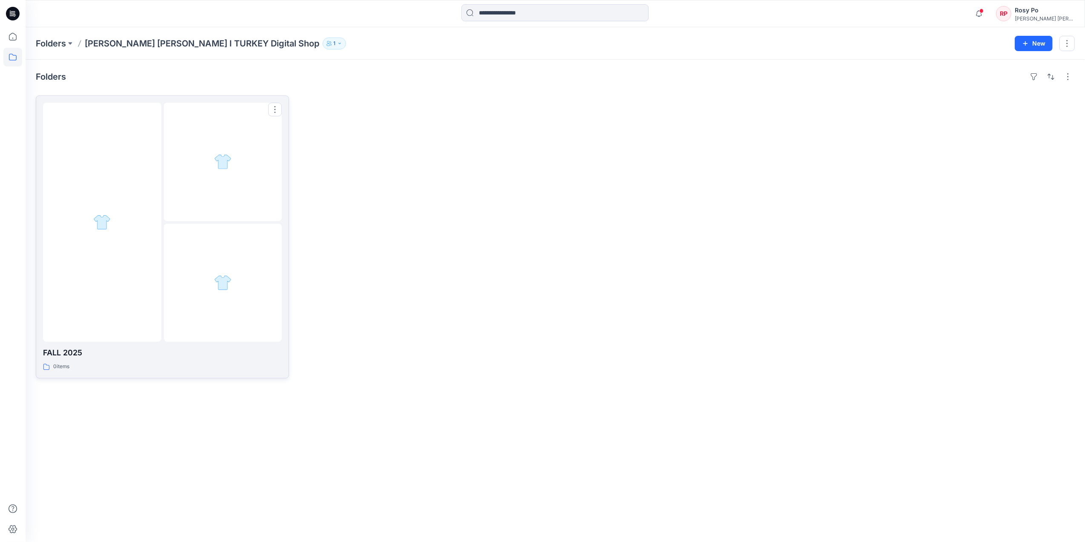
click at [222, 188] on div at bounding box center [223, 162] width 118 height 118
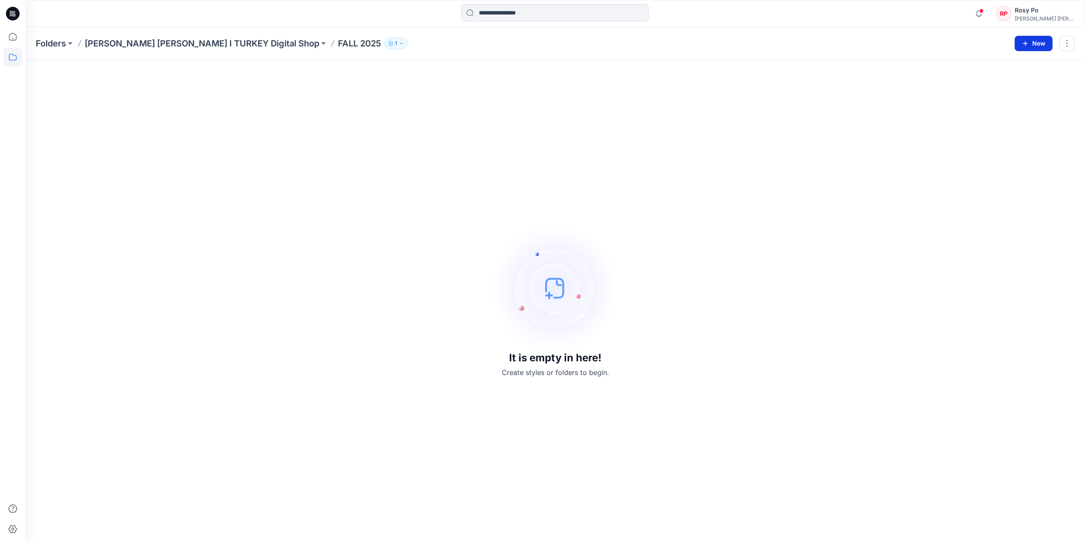
click at [1043, 40] on button "New" at bounding box center [1034, 43] width 38 height 15
click at [1015, 61] on p "New Style" at bounding box center [1007, 65] width 29 height 10
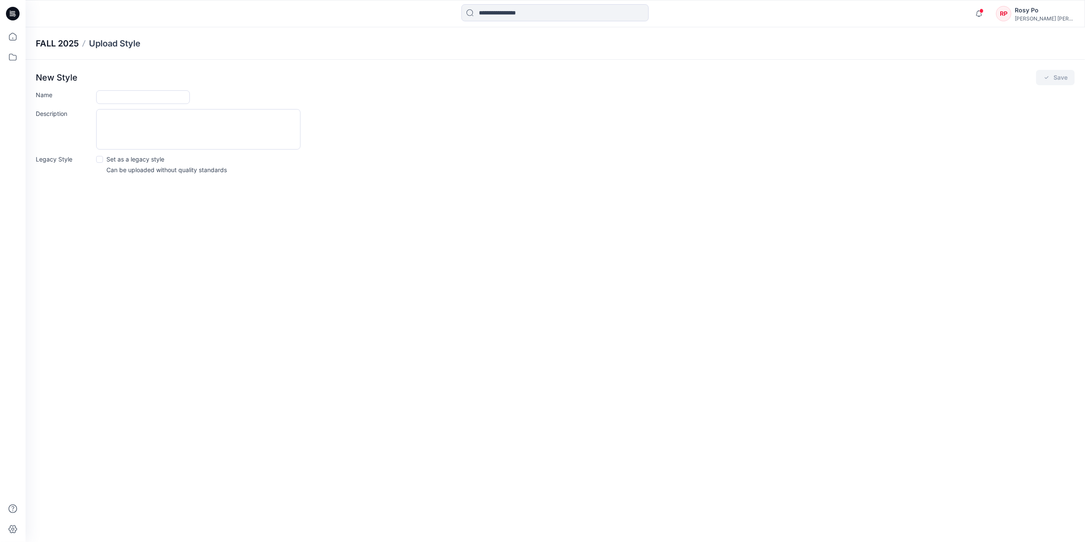
click at [57, 37] on p "FALL 2025" at bounding box center [57, 43] width 43 height 12
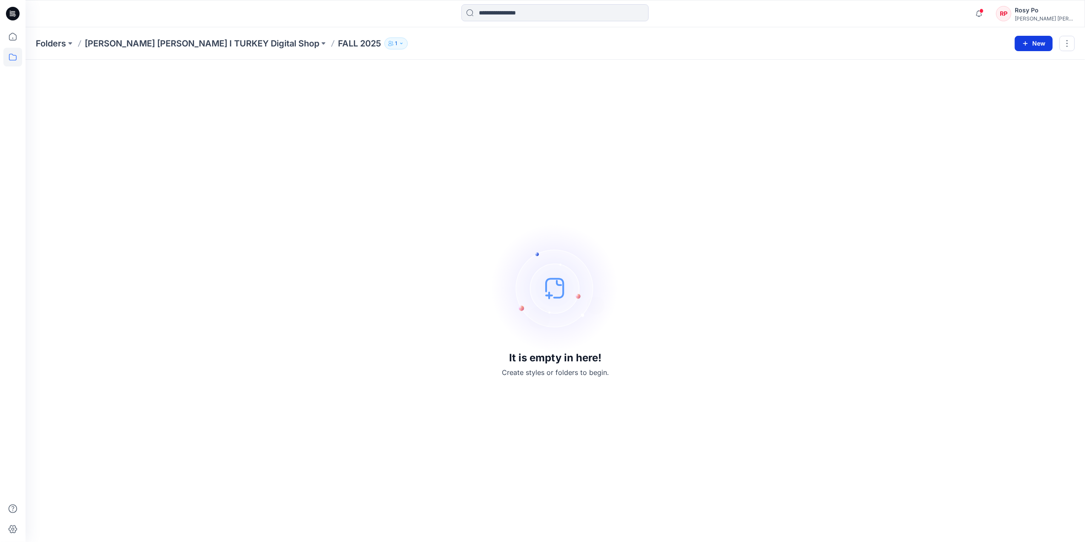
click at [1046, 41] on button "New" at bounding box center [1034, 43] width 38 height 15
click at [1015, 79] on p "New Folder" at bounding box center [1009, 81] width 32 height 9
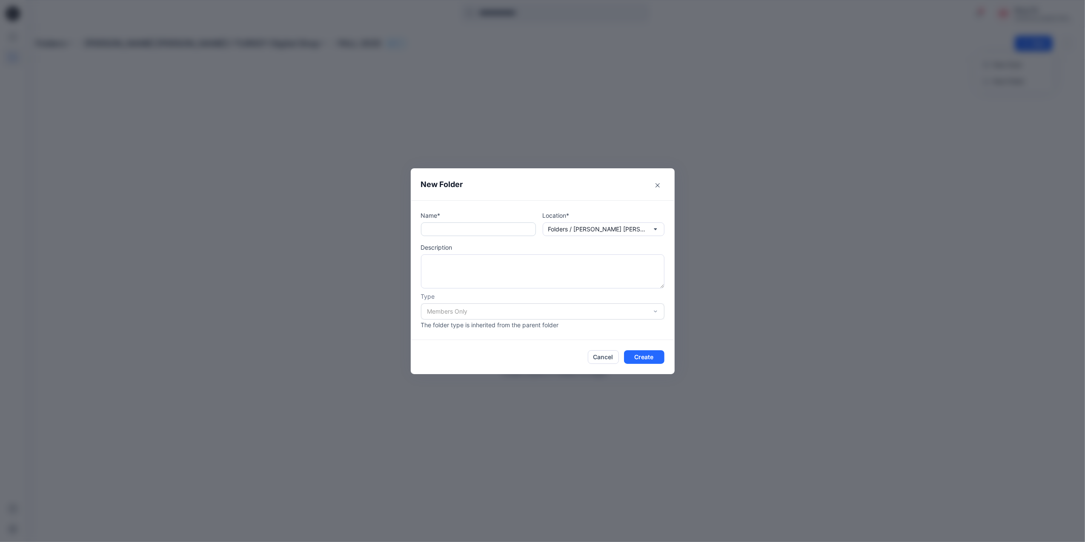
click at [484, 226] on input "text" at bounding box center [478, 229] width 115 height 14
click at [447, 229] on input "**********" at bounding box center [478, 229] width 115 height 14
click at [453, 229] on input "**********" at bounding box center [478, 229] width 115 height 14
drag, startPoint x: 455, startPoint y: 225, endPoint x: 77, endPoint y: 232, distance: 377.3
click at [84, 231] on div "**********" at bounding box center [542, 271] width 1085 height 542
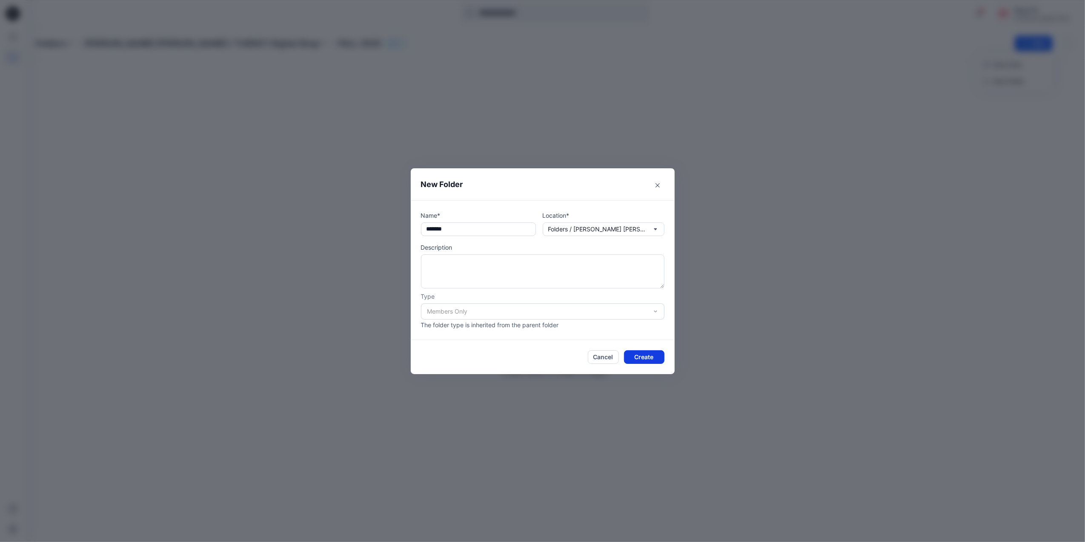
type input "*******"
click at [634, 351] on button "Create" at bounding box center [644, 357] width 40 height 14
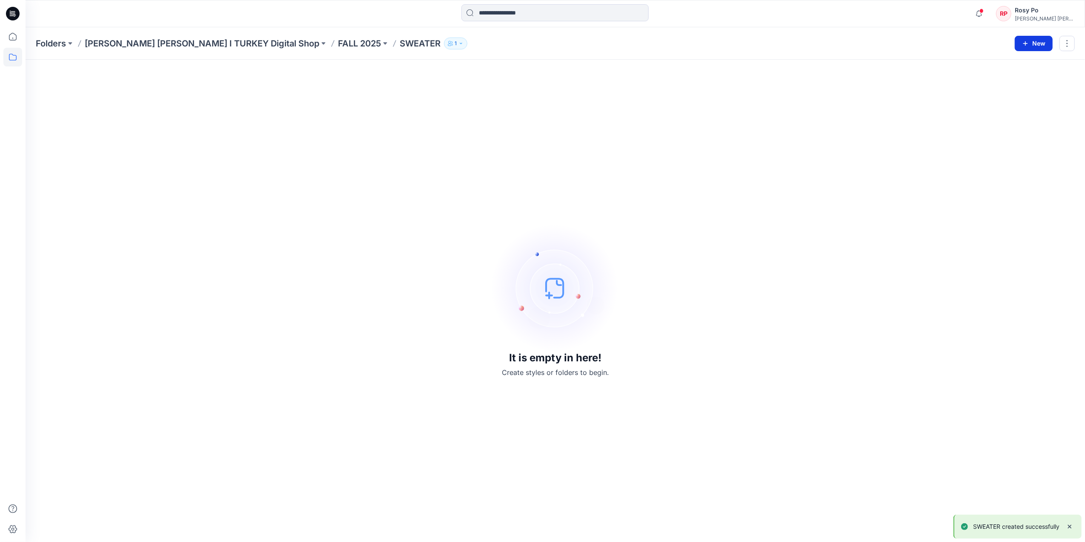
click at [1023, 46] on button "New" at bounding box center [1034, 43] width 38 height 15
click at [1001, 69] on p "New Style" at bounding box center [1007, 65] width 29 height 10
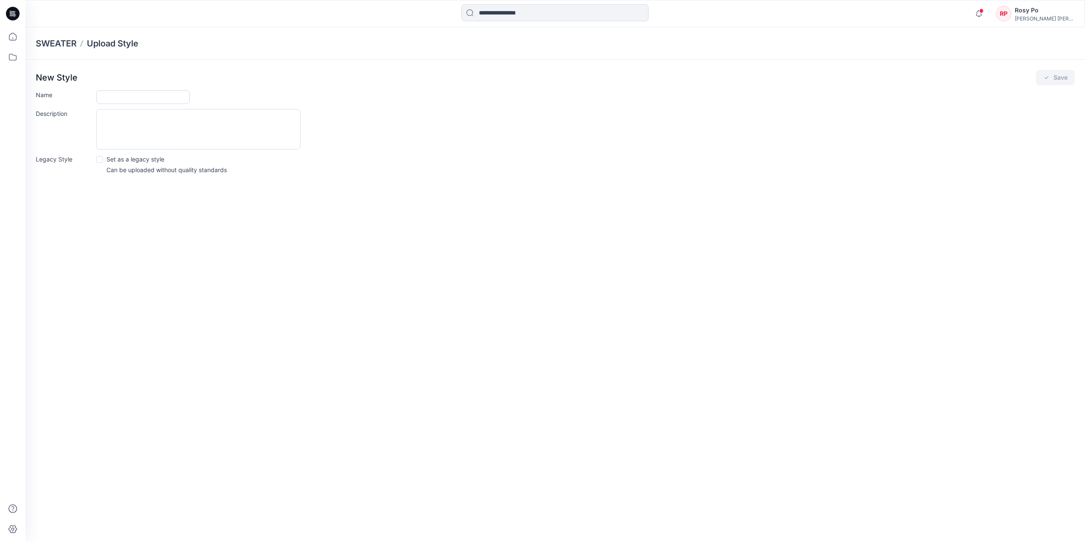
click at [154, 98] on input "Name" at bounding box center [143, 97] width 94 height 14
click at [138, 100] on input "Name" at bounding box center [143, 97] width 94 height 14
paste input "**********"
type input "**********"
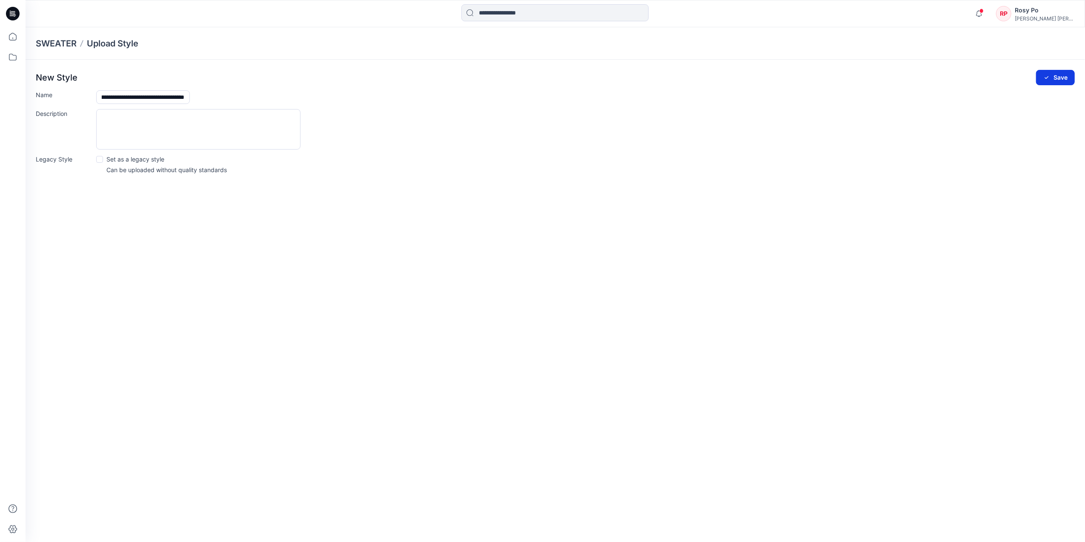
click at [1062, 77] on button "Save" at bounding box center [1055, 77] width 39 height 15
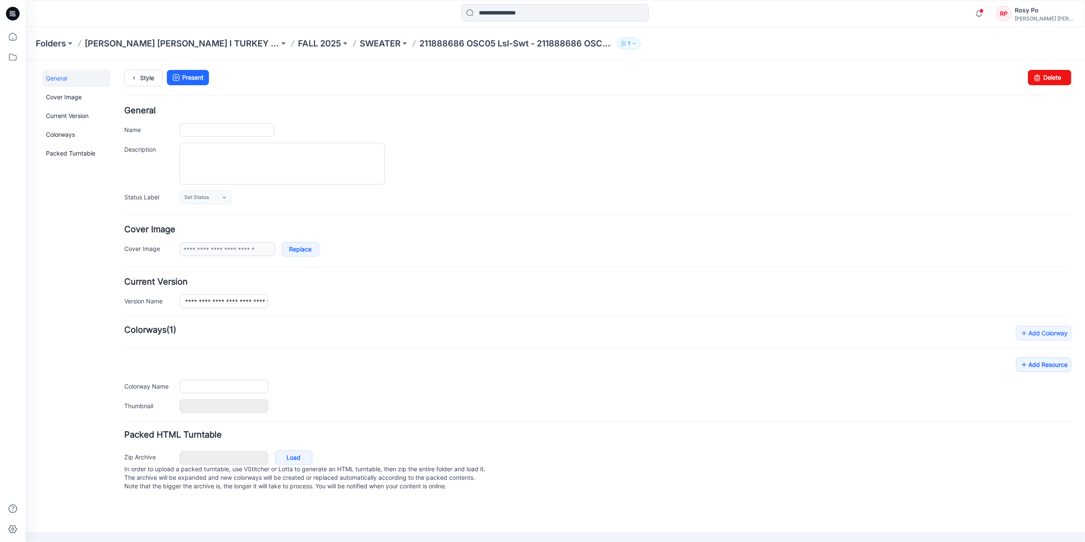
type input "**********"
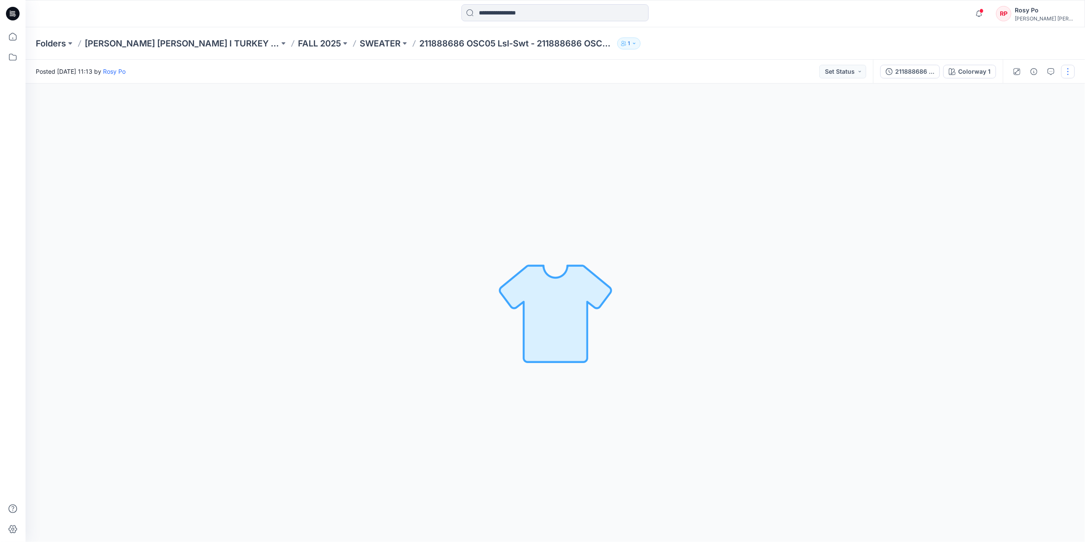
click at [1069, 72] on button "button" at bounding box center [1068, 72] width 14 height 14
click at [1026, 111] on button "Edit" at bounding box center [1032, 115] width 78 height 16
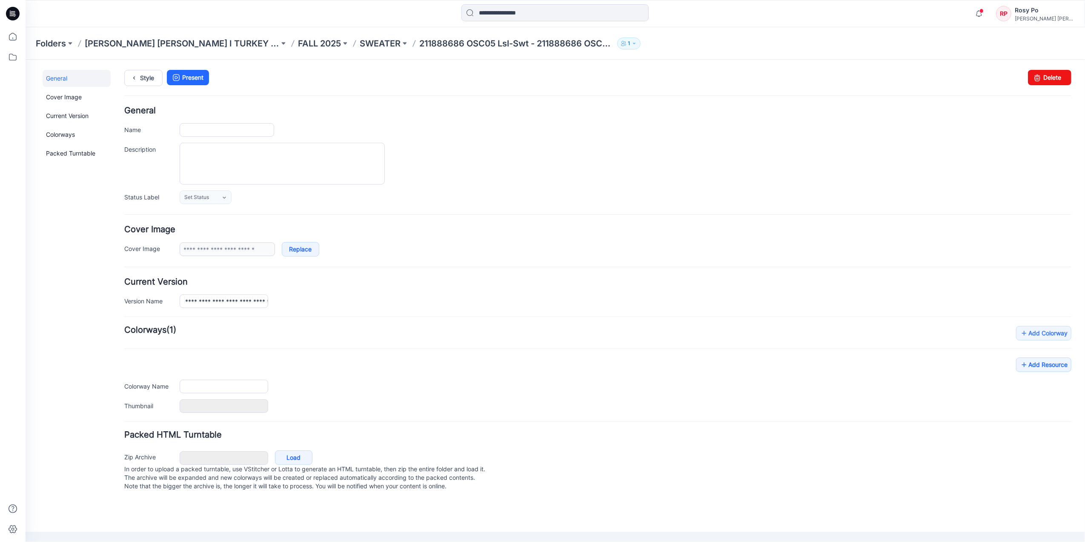
type input "**********"
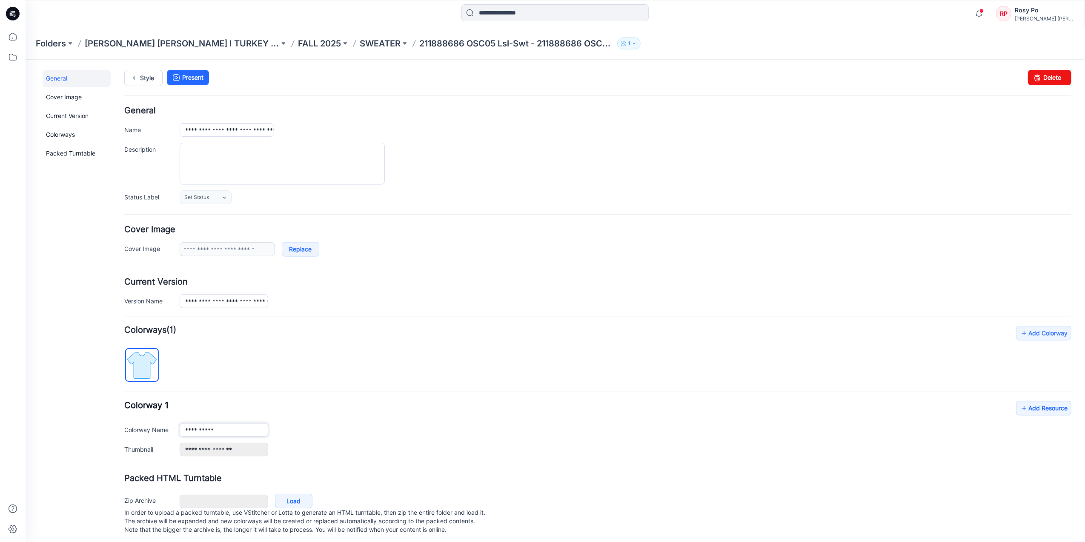
drag, startPoint x: 225, startPoint y: 436, endPoint x: 76, endPoint y: 424, distance: 149.5
click at [76, 424] on div "**********" at bounding box center [549, 301] width 1049 height 485
paste input "*****"
type input "**********"
click at [1026, 410] on link "Add Resource" at bounding box center [1043, 407] width 55 height 14
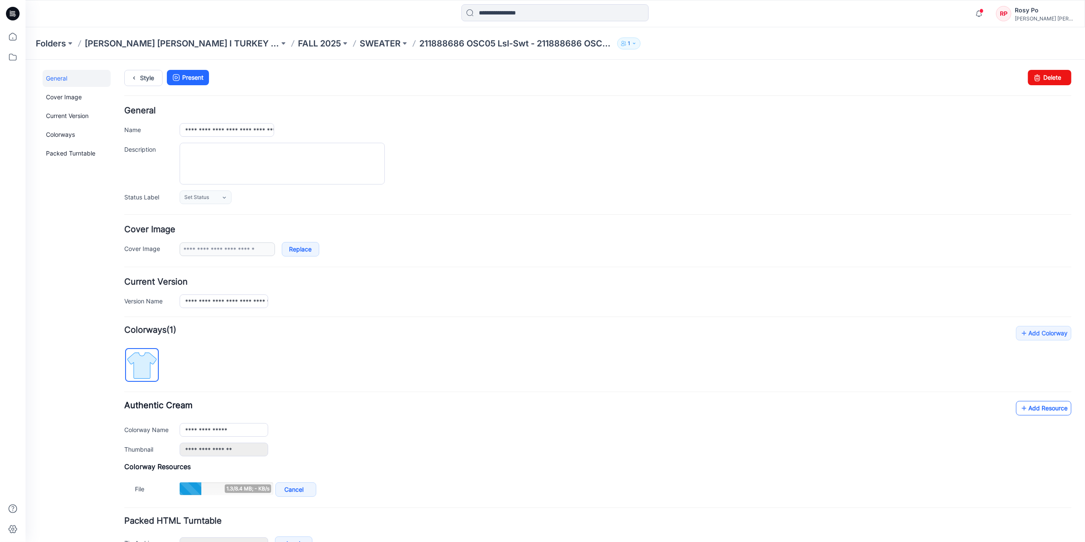
click at [1041, 409] on link "Add Resource" at bounding box center [1043, 407] width 55 height 14
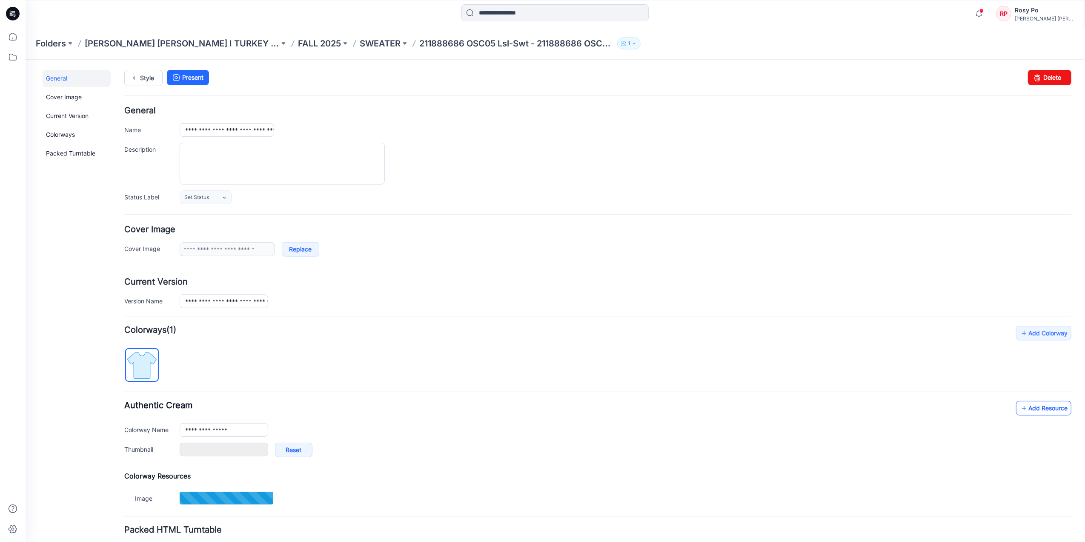
type input "**********"
click at [1023, 407] on link "Add Resource" at bounding box center [1043, 407] width 55 height 14
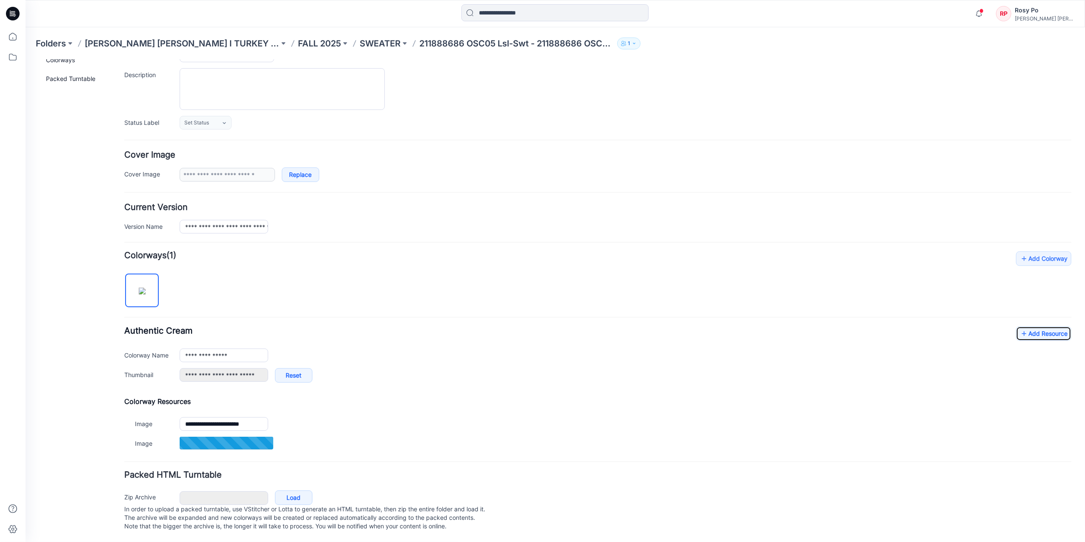
scroll to position [87, 0]
click at [1039, 251] on link "Add Colorway" at bounding box center [1043, 258] width 55 height 14
type input "**********"
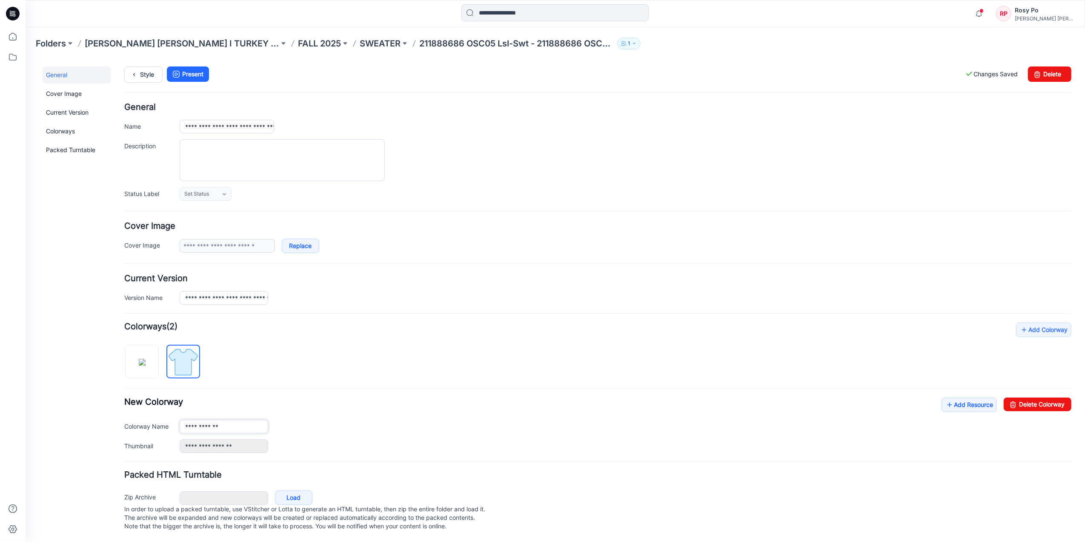
click at [233, 419] on input "**********" at bounding box center [223, 426] width 89 height 14
drag, startPoint x: 249, startPoint y: 417, endPoint x: 140, endPoint y: 416, distance: 109.0
click at [140, 419] on div "**********" at bounding box center [597, 426] width 947 height 14
paste input "*"
type input "**********"
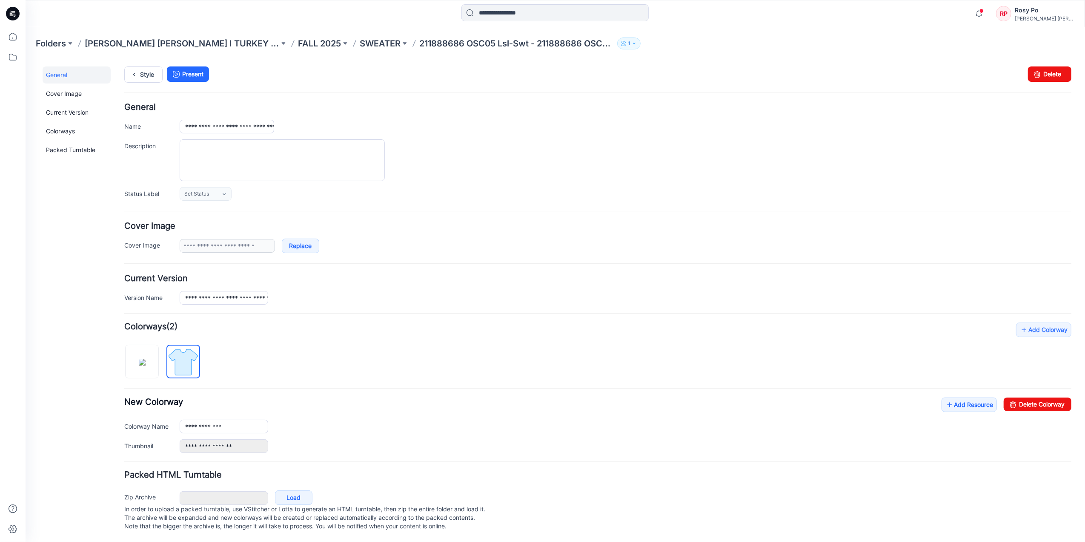
click at [390, 376] on div "**********" at bounding box center [597, 387] width 947 height 130
click at [972, 397] on link "Add Resource" at bounding box center [968, 404] width 55 height 14
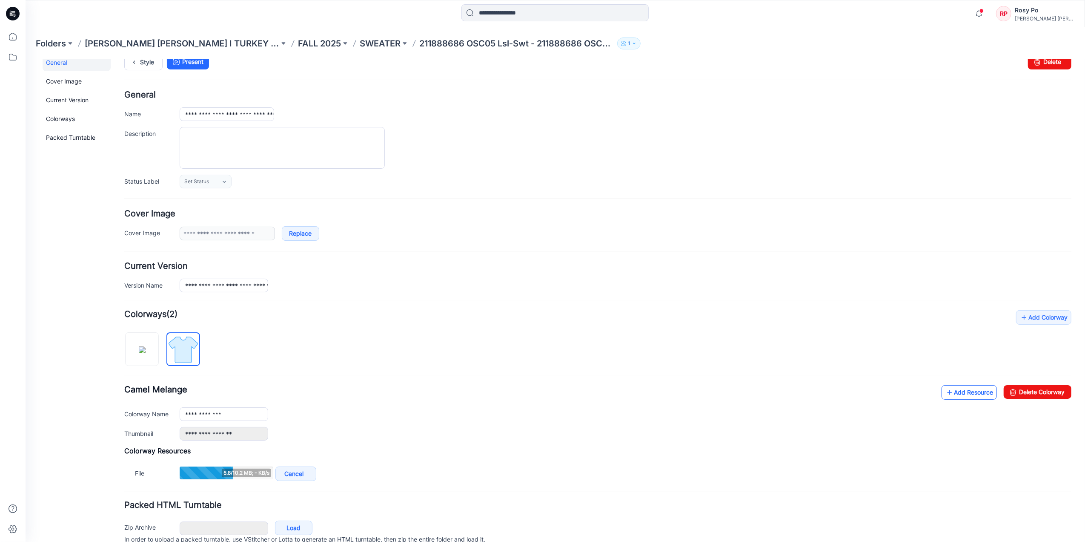
click at [971, 393] on link "Add Resource" at bounding box center [968, 391] width 55 height 14
click at [969, 395] on link "Add Resource" at bounding box center [968, 391] width 55 height 14
type input "**********"
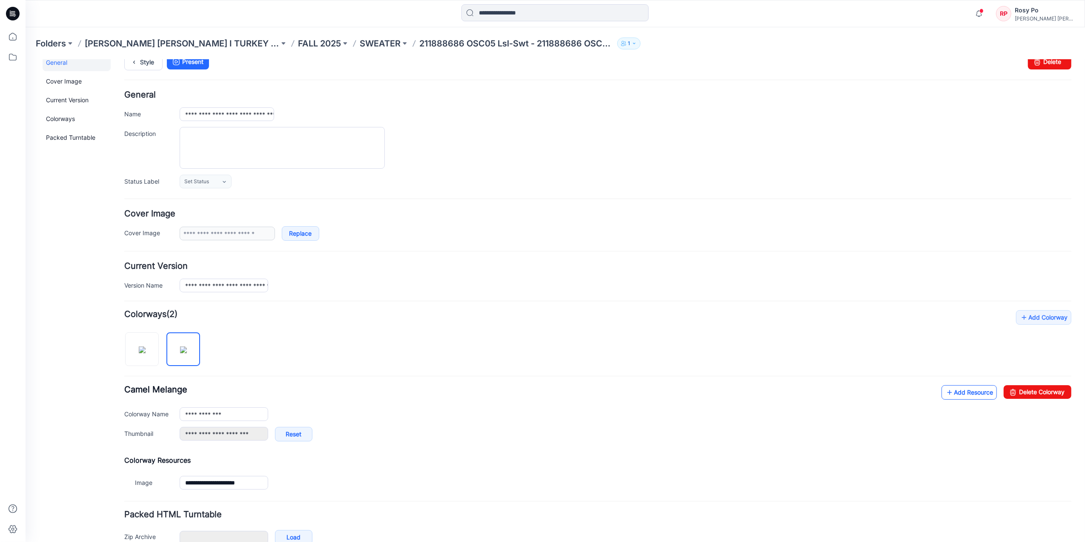
click at [975, 393] on link "Add Resource" at bounding box center [968, 391] width 55 height 14
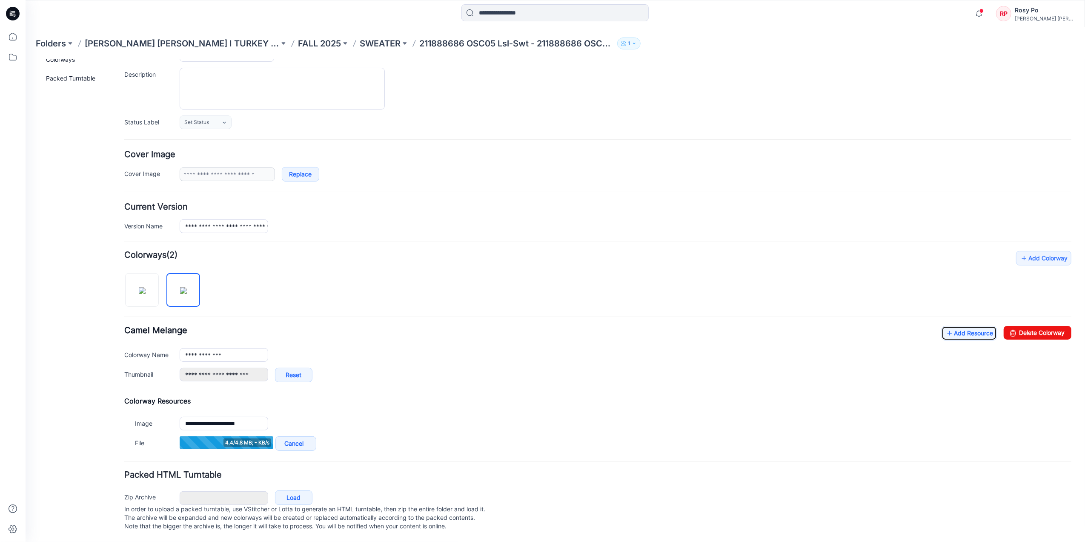
scroll to position [87, 0]
click at [138, 287] on img at bounding box center [141, 290] width 7 height 7
type input "**********"
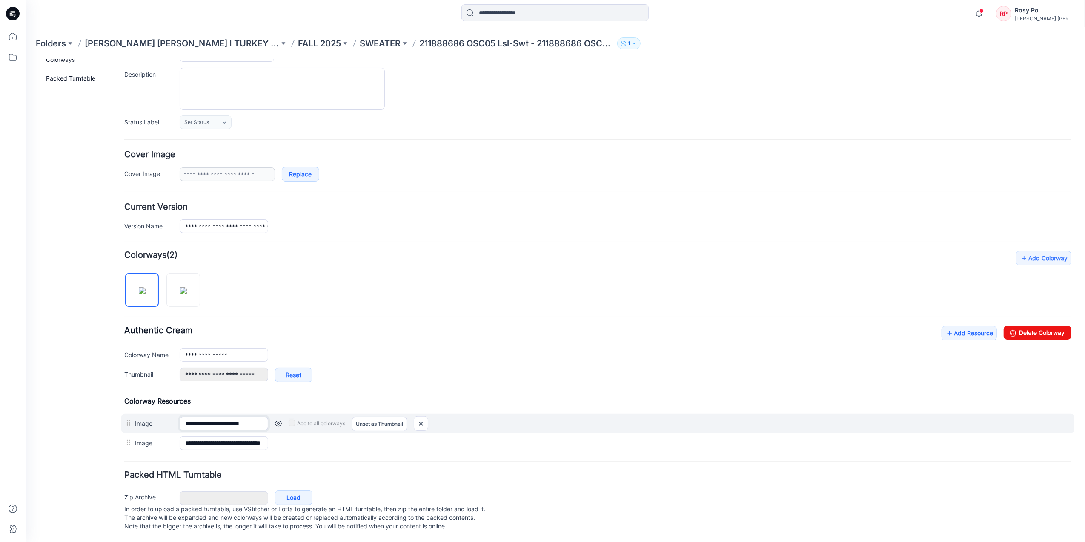
drag, startPoint x: 241, startPoint y: 416, endPoint x: 300, endPoint y: 418, distance: 58.4
click at [300, 418] on div "**********" at bounding box center [597, 423] width 953 height 20
click at [276, 419] on link at bounding box center [278, 422] width 7 height 7
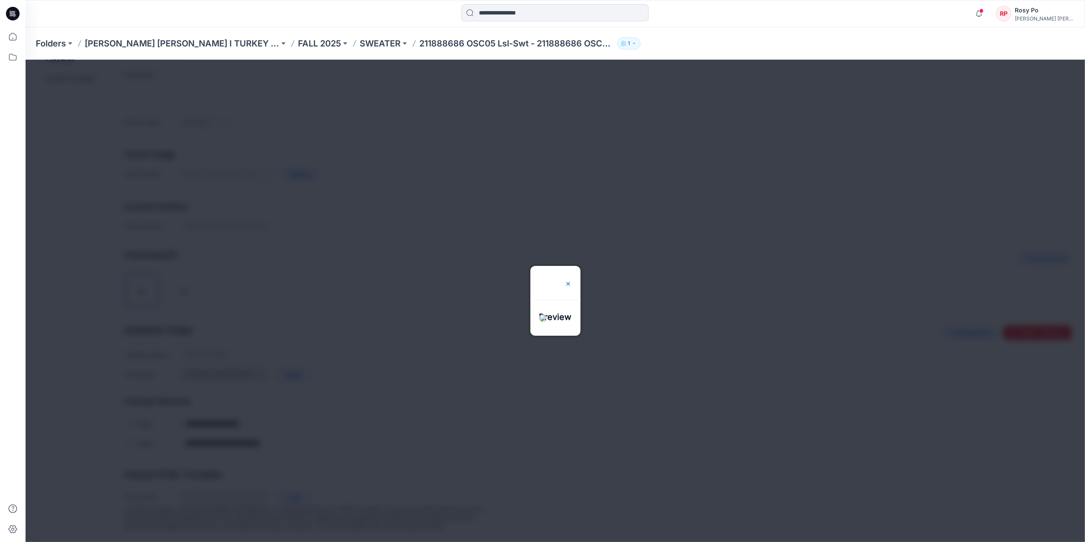
click at [571, 280] on img at bounding box center [568, 283] width 7 height 7
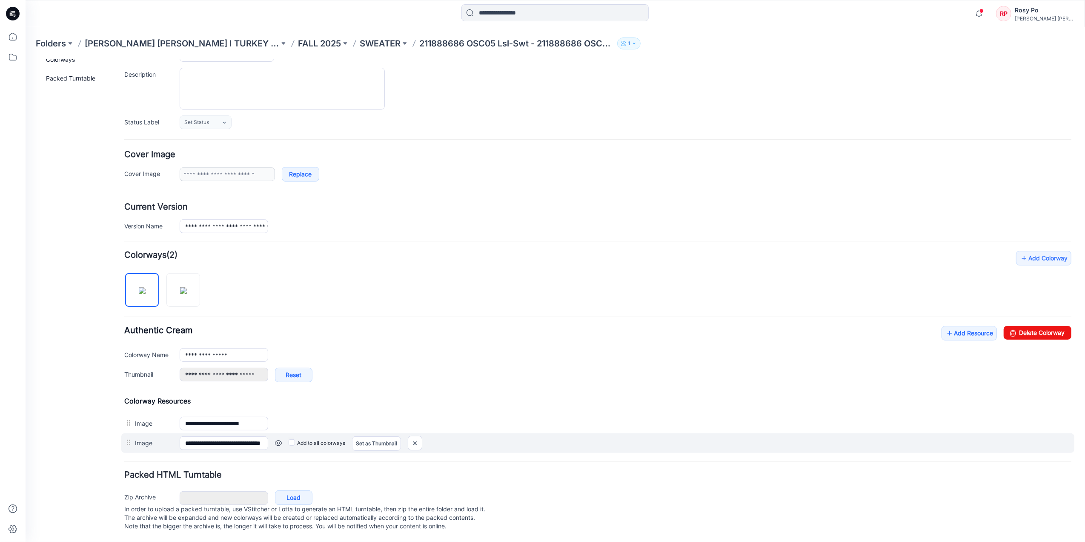
click at [25, 59] on link at bounding box center [25, 59] width 0 height 0
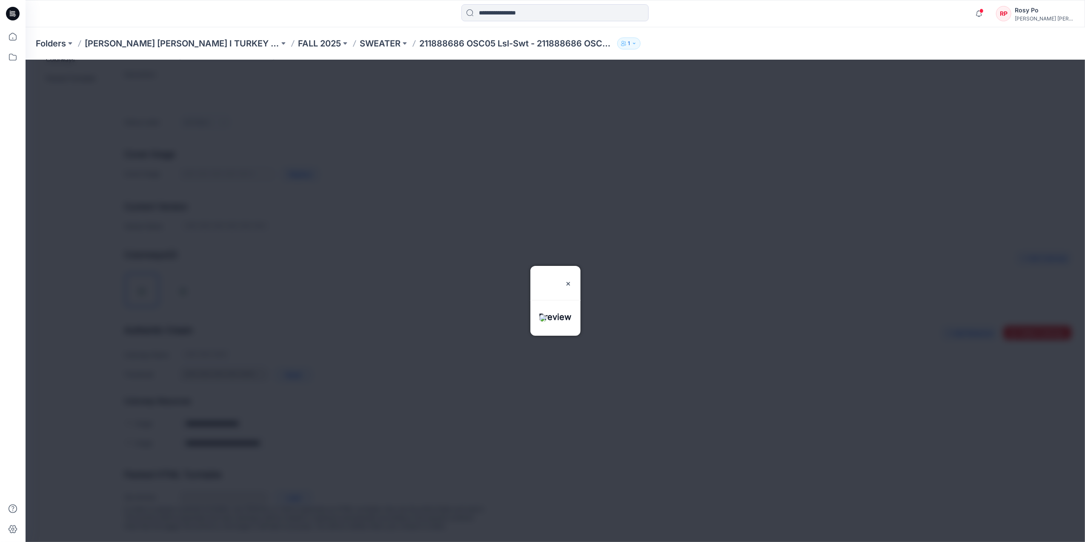
click at [837, 346] on div at bounding box center [555, 300] width 1060 height 482
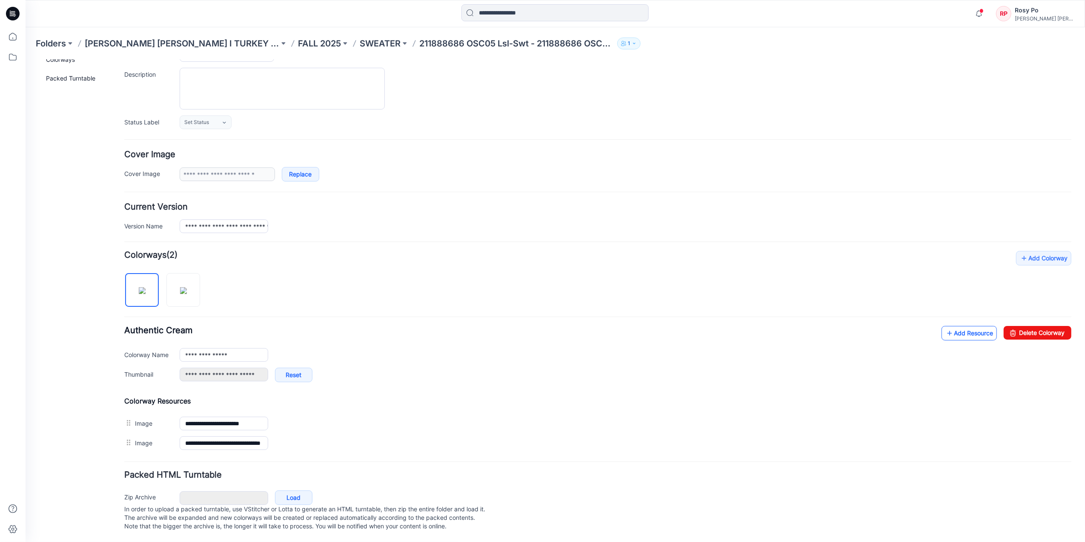
click at [976, 325] on link "Add Resource" at bounding box center [968, 332] width 55 height 14
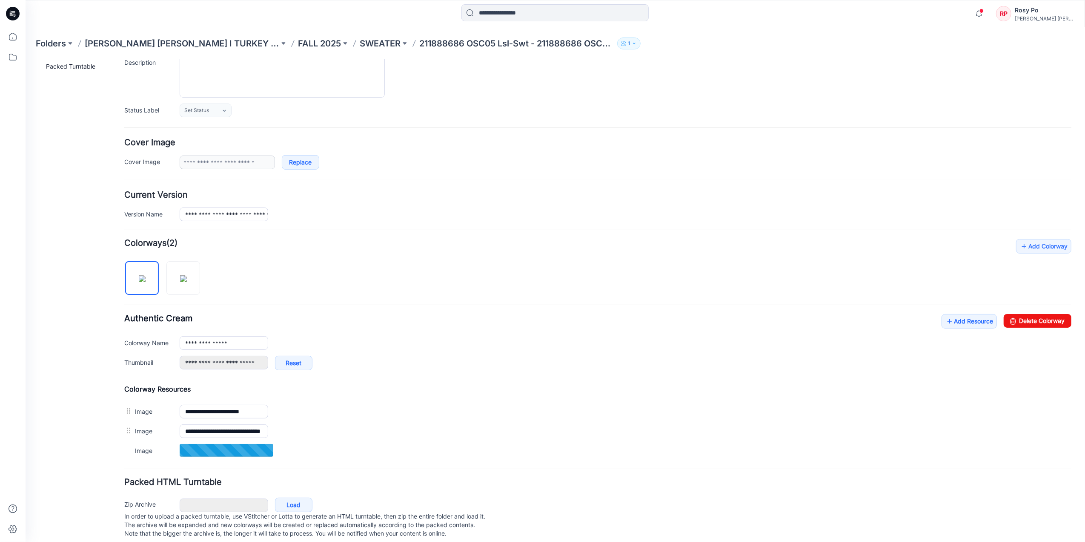
click at [90, 422] on div "General Cover Image Current Version Colorways Packed Turntable" at bounding box center [76, 266] width 68 height 566
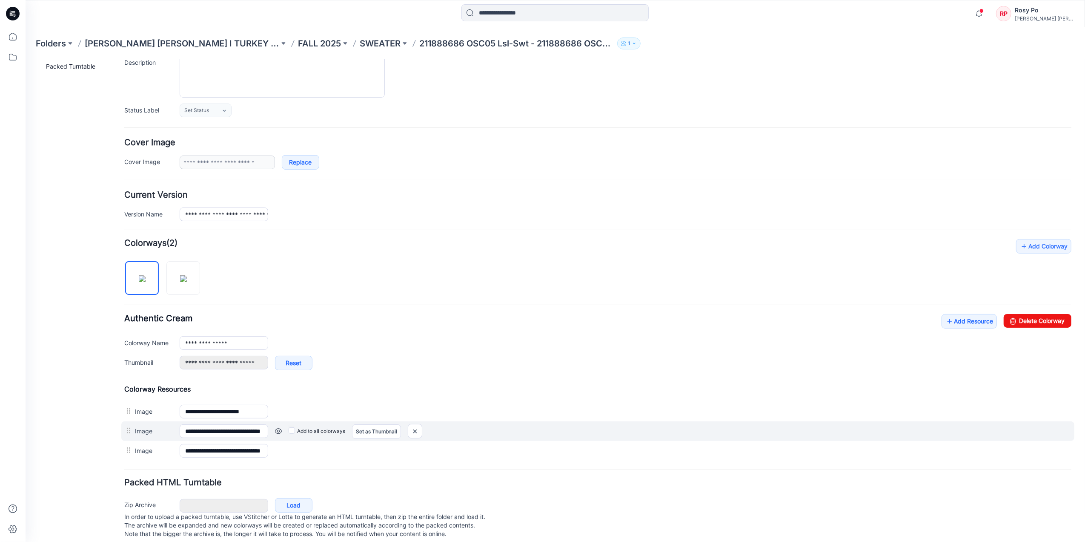
click at [25, 59] on link at bounding box center [25, 59] width 0 height 0
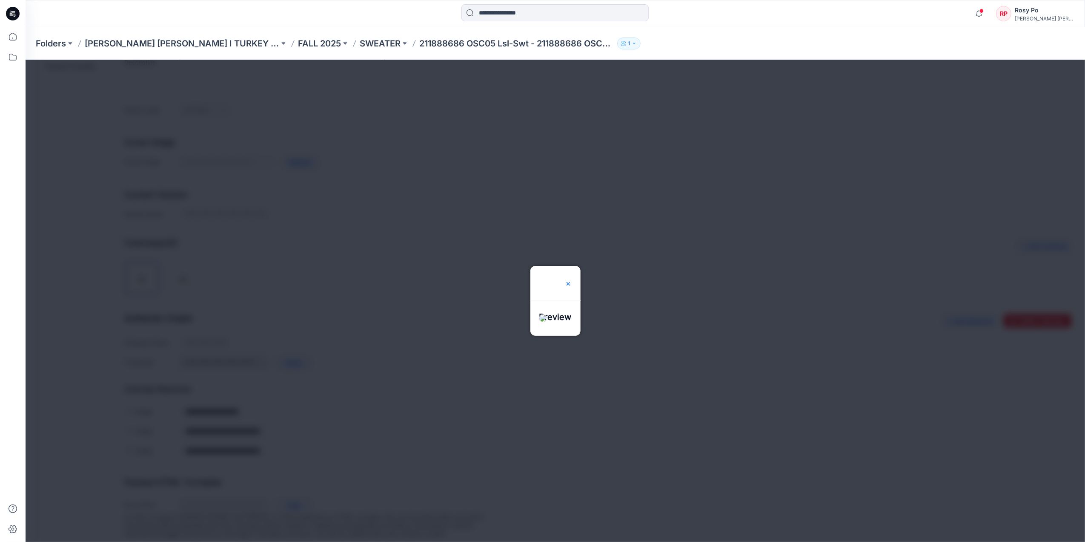
click at [571, 280] on img at bounding box center [568, 283] width 7 height 7
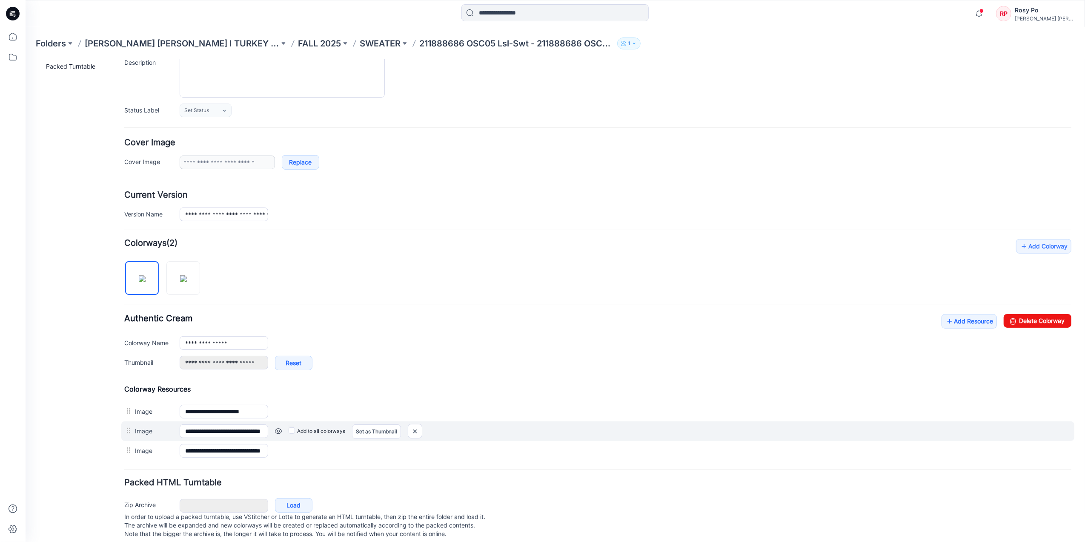
click at [517, 424] on div "**********" at bounding box center [597, 431] width 953 height 20
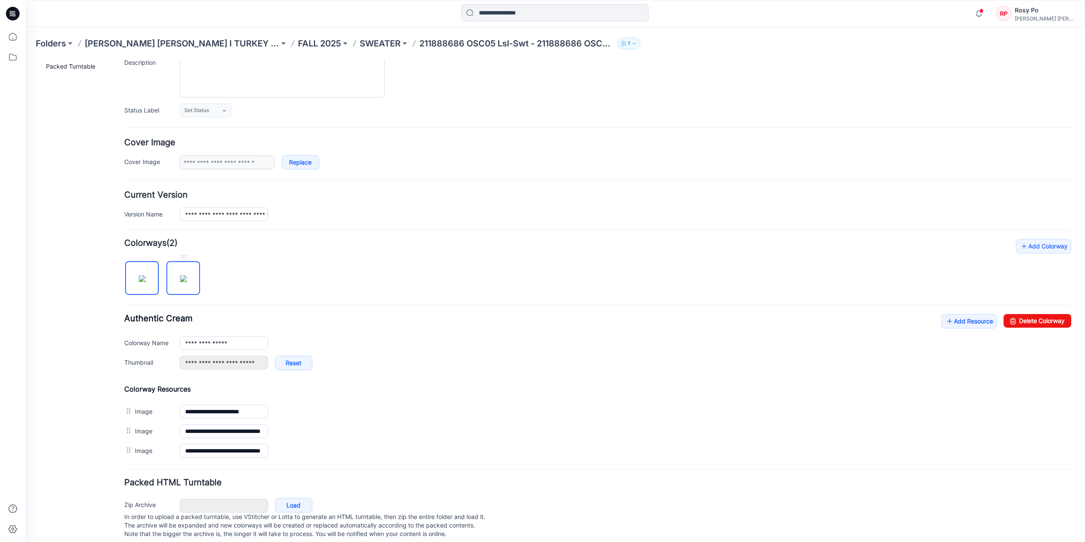
click at [186, 281] on img at bounding box center [183, 278] width 7 height 7
type input "**********"
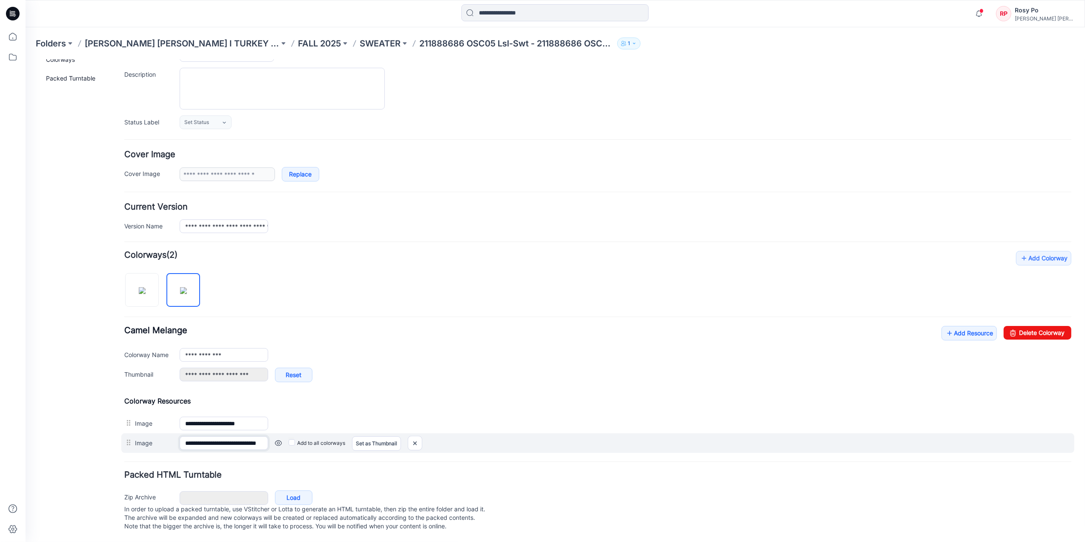
scroll to position [0, 24]
drag, startPoint x: 227, startPoint y: 434, endPoint x: 270, endPoint y: 434, distance: 43.4
click at [270, 434] on div "**********" at bounding box center [597, 442] width 953 height 20
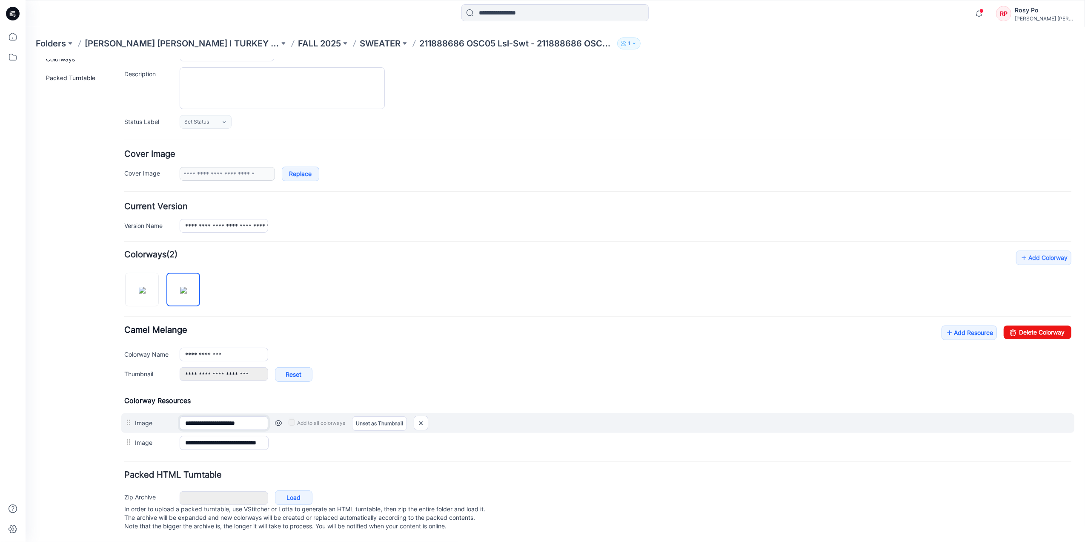
scroll to position [0, 0]
drag, startPoint x: 247, startPoint y: 410, endPoint x: 831, endPoint y: 347, distance: 588.4
click at [405, 416] on div "**********" at bounding box center [597, 423] width 953 height 20
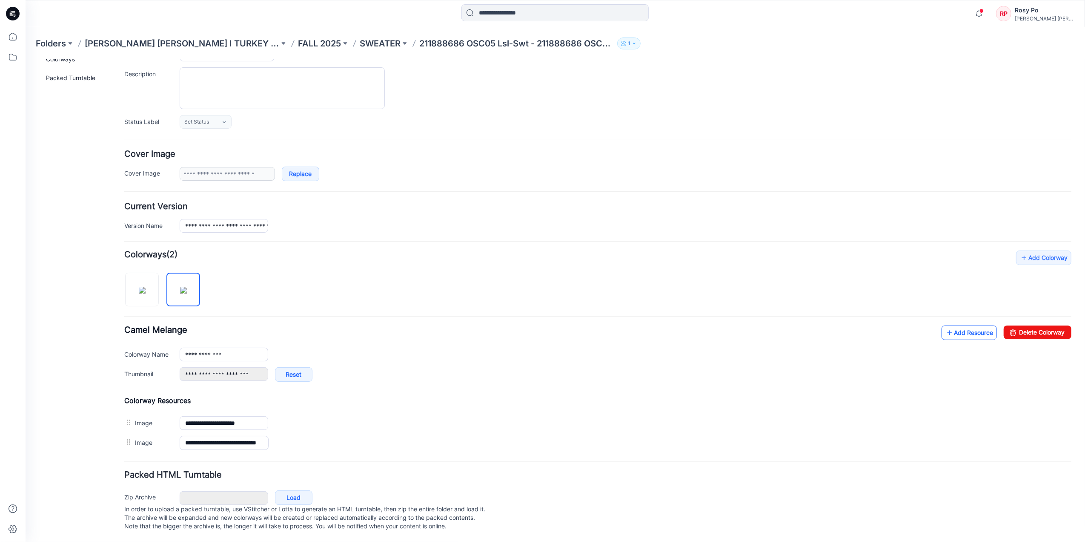
click at [958, 325] on link "Add Resource" at bounding box center [968, 332] width 55 height 14
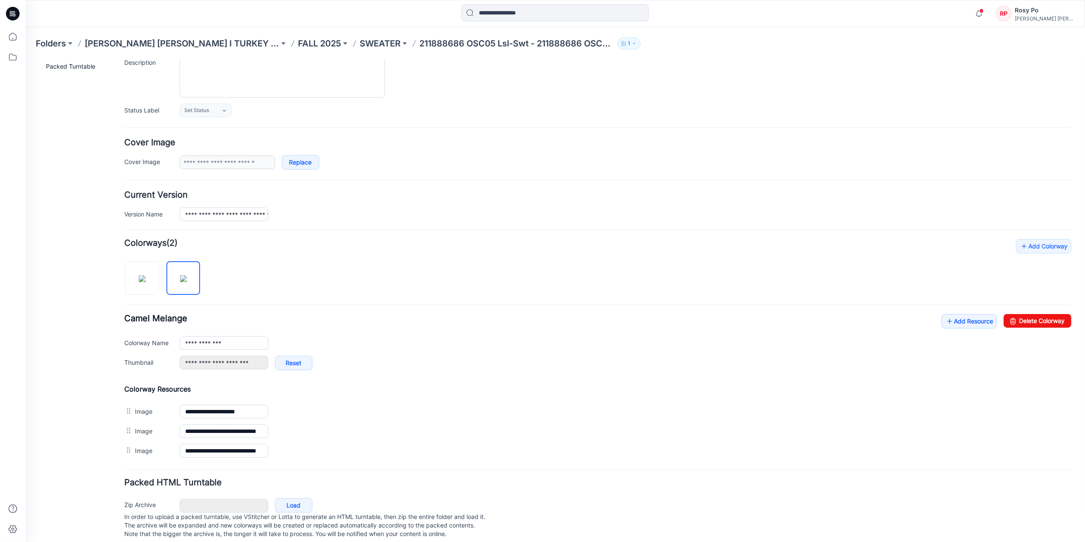
click at [482, 315] on div "**********" at bounding box center [597, 348] width 947 height 221
drag, startPoint x: 146, startPoint y: 281, endPoint x: 165, endPoint y: 283, distance: 18.9
click at [145, 281] on img at bounding box center [141, 278] width 7 height 7
type input "**********"
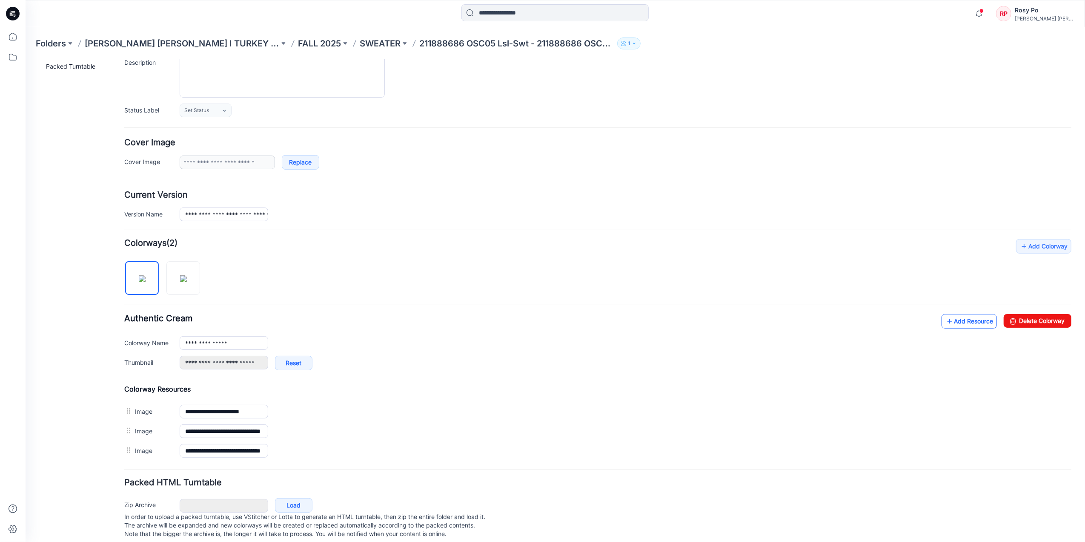
click at [950, 322] on link "Add Resource" at bounding box center [968, 320] width 55 height 14
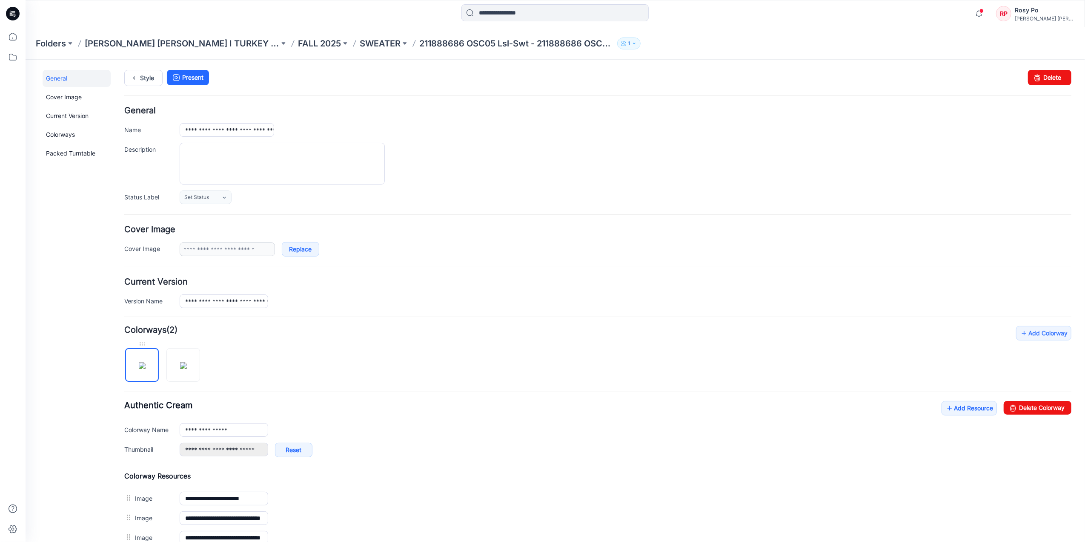
drag, startPoint x: 139, startPoint y: 366, endPoint x: 356, endPoint y: 385, distance: 217.5
click at [139, 366] on img at bounding box center [141, 364] width 7 height 7
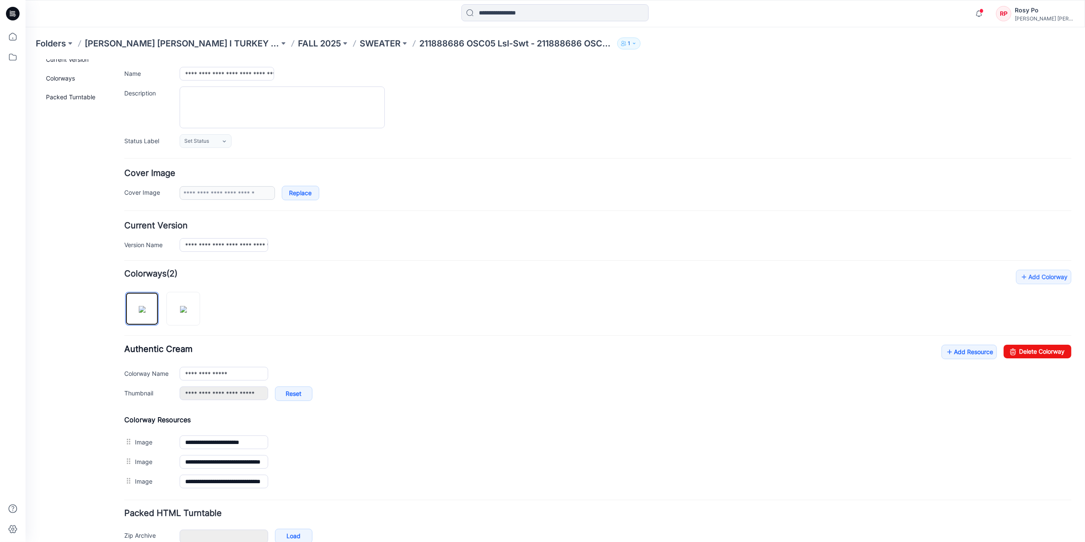
scroll to position [107, 0]
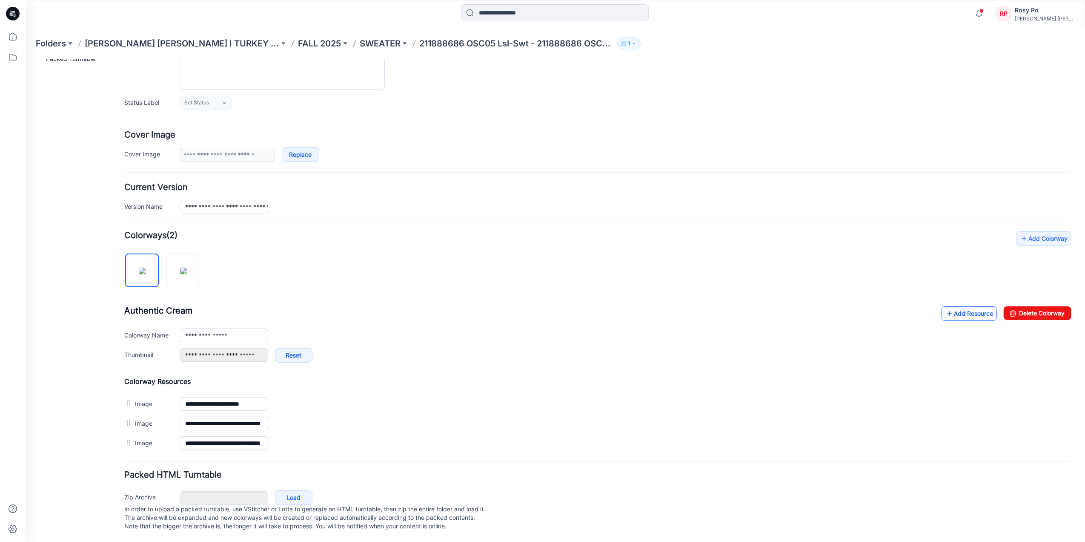
click at [948, 306] on link "Add Resource" at bounding box center [968, 313] width 55 height 14
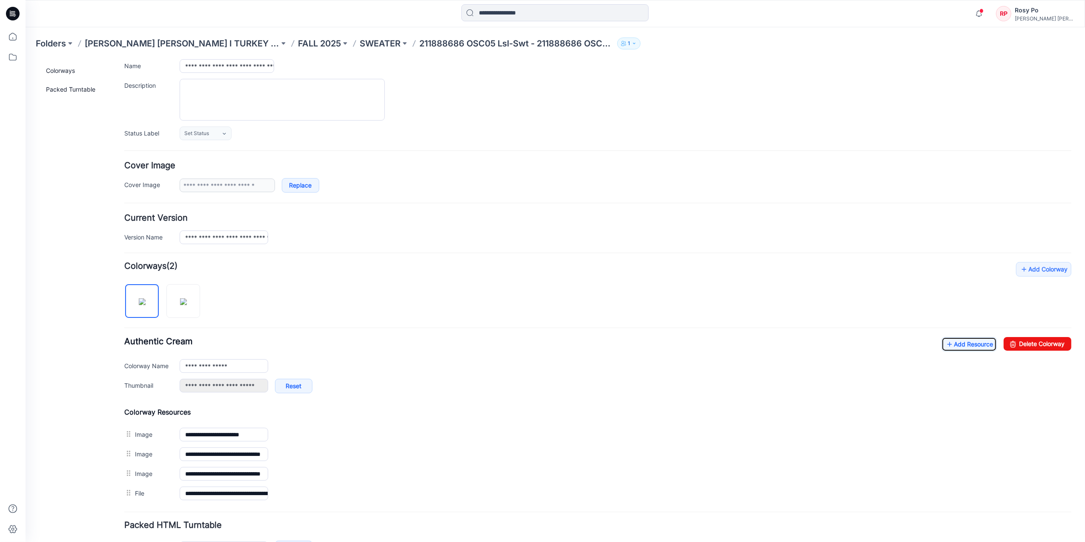
scroll to position [0, 0]
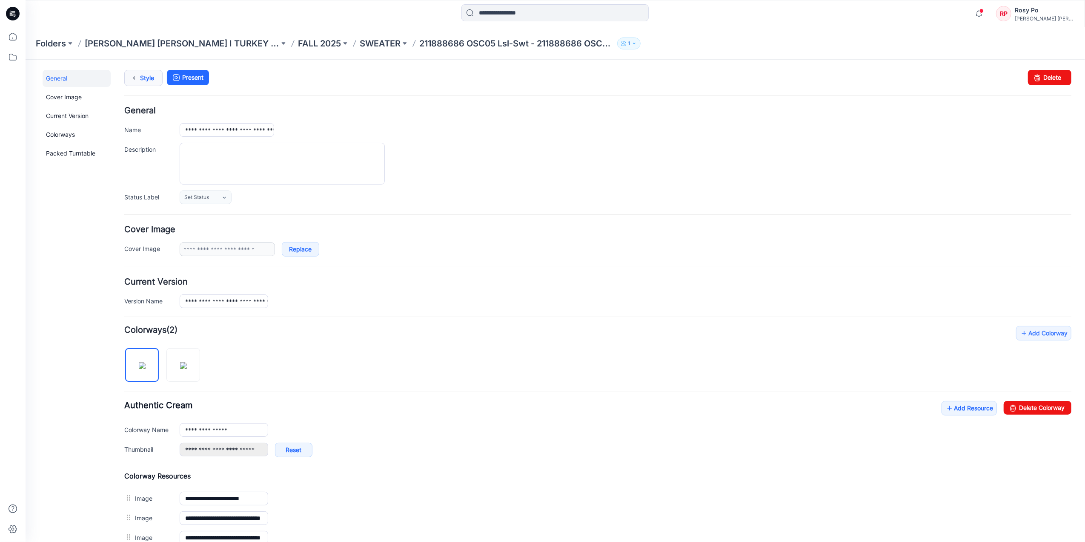
click at [139, 81] on icon at bounding box center [134, 77] width 12 height 15
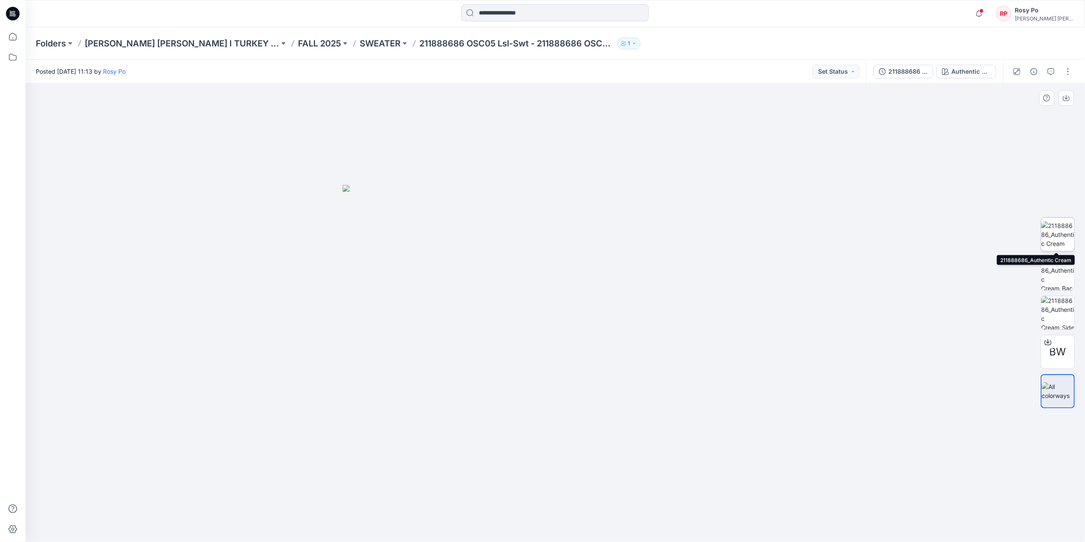
click at [1052, 232] on img at bounding box center [1057, 234] width 33 height 27
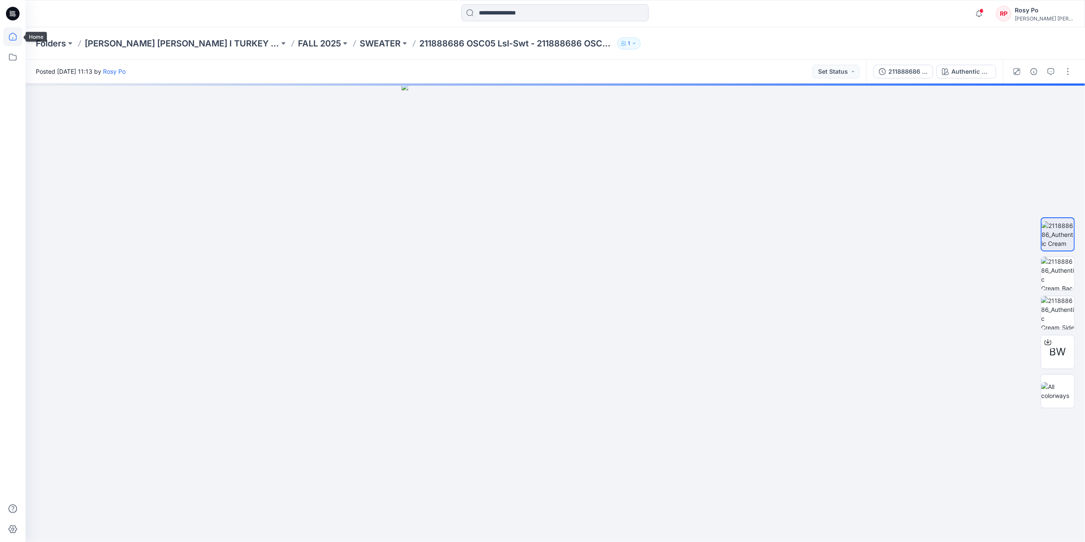
click at [14, 36] on icon at bounding box center [12, 36] width 19 height 19
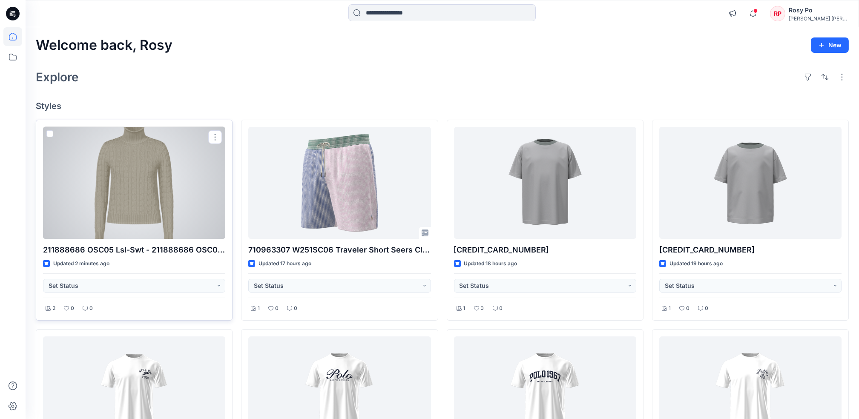
click at [111, 183] on div at bounding box center [134, 183] width 182 height 112
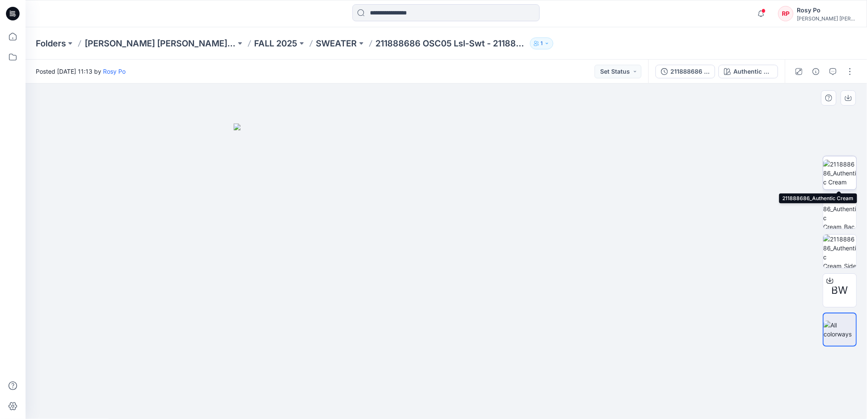
click at [834, 177] on img at bounding box center [839, 173] width 33 height 27
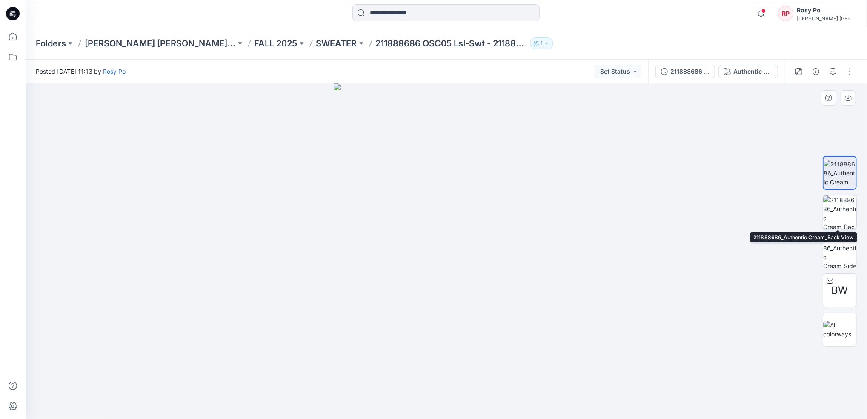
click at [835, 212] on img at bounding box center [839, 211] width 33 height 33
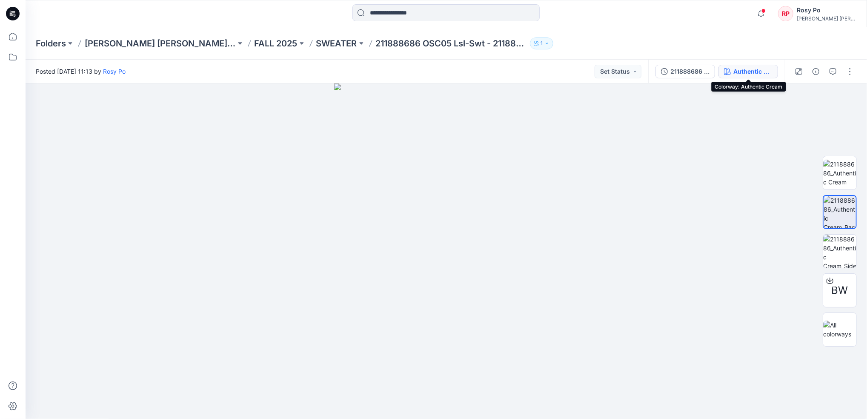
click at [727, 72] on icon "button" at bounding box center [727, 71] width 7 height 7
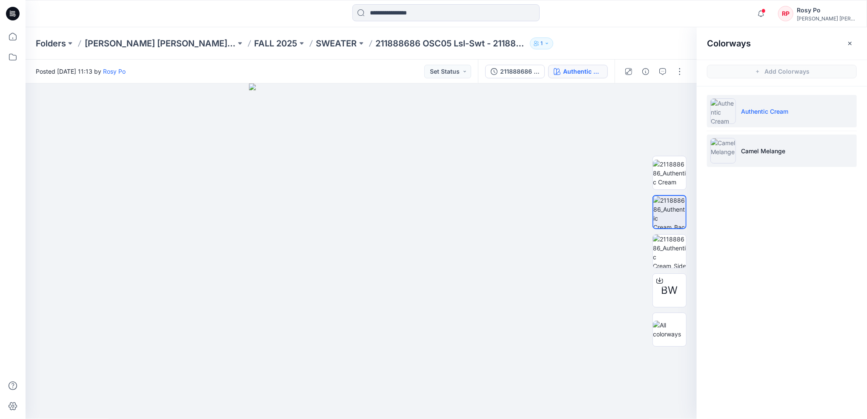
click at [730, 151] on img at bounding box center [724, 151] width 26 height 26
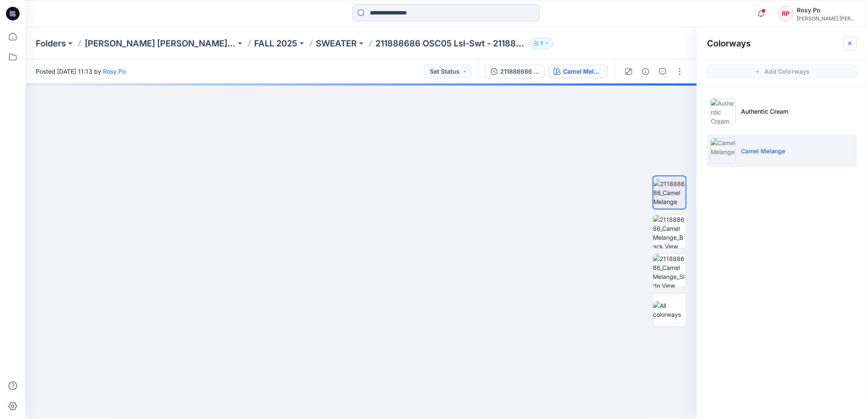
click at [848, 45] on icon "button" at bounding box center [850, 43] width 7 height 7
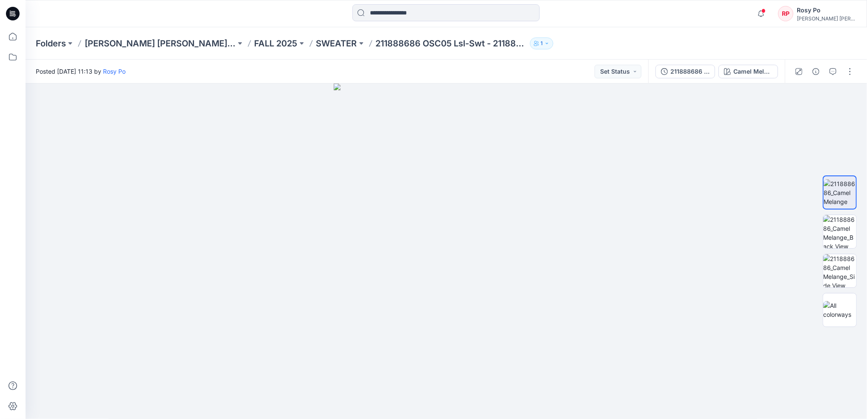
click at [571, 43] on div "Folders [PERSON_NAME] [PERSON_NAME] I TURKEY Digital Shop FALL 2025 SWEATER 211…" at bounding box center [413, 43] width 755 height 12
click at [546, 43] on icon "button" at bounding box center [547, 43] width 2 height 1
click at [656, 37] on div "Folders [PERSON_NAME] [PERSON_NAME] I TURKEY Digital Shop FALL 2025 SWEATER 211…" at bounding box center [413, 43] width 755 height 12
click at [175, 46] on p "[PERSON_NAME] [PERSON_NAME] I TURKEY Digital Shop" at bounding box center [160, 43] width 151 height 12
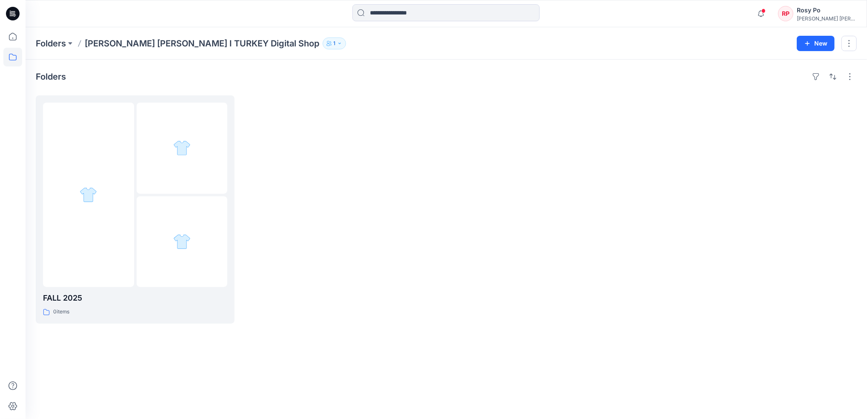
click at [323, 43] on button "1" at bounding box center [334, 43] width 23 height 12
click at [347, 70] on icon "Manage Users" at bounding box center [349, 67] width 7 height 7
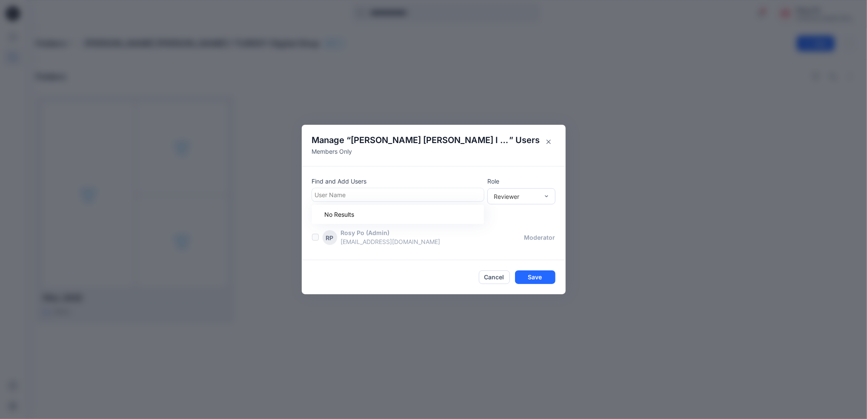
click at [364, 193] on div at bounding box center [398, 194] width 166 height 11
type input "*"
type input "*****"
click at [377, 218] on div "MC Mandy Chong" at bounding box center [398, 216] width 162 height 12
click at [536, 199] on div "Reviewer" at bounding box center [516, 196] width 45 height 9
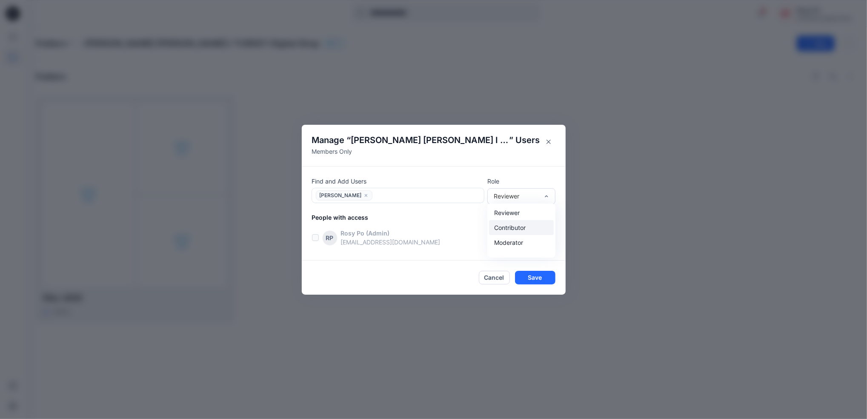
click at [533, 227] on div "Contributor" at bounding box center [521, 227] width 65 height 15
click at [535, 278] on button "Save" at bounding box center [535, 278] width 40 height 14
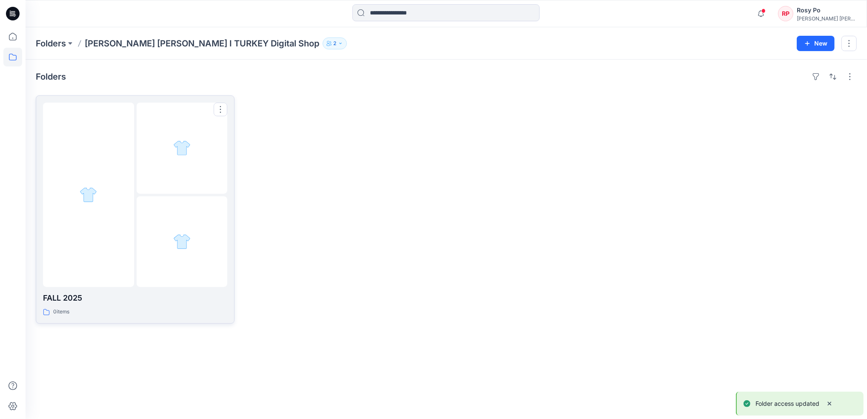
click at [134, 179] on div at bounding box center [135, 195] width 184 height 184
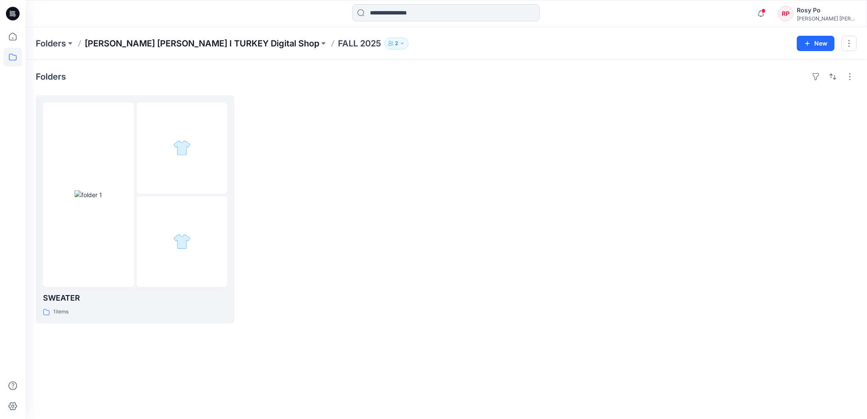
click at [193, 43] on p "[PERSON_NAME] [PERSON_NAME] I TURKEY Digital Shop" at bounding box center [202, 43] width 235 height 12
click at [114, 153] on div at bounding box center [88, 195] width 91 height 184
click at [208, 46] on p "[PERSON_NAME] [PERSON_NAME] I TURKEY Digital Shop" at bounding box center [202, 43] width 235 height 12
drag, startPoint x: 431, startPoint y: 192, endPoint x: 196, endPoint y: 206, distance: 235.5
click at [431, 191] on div at bounding box center [342, 209] width 199 height 228
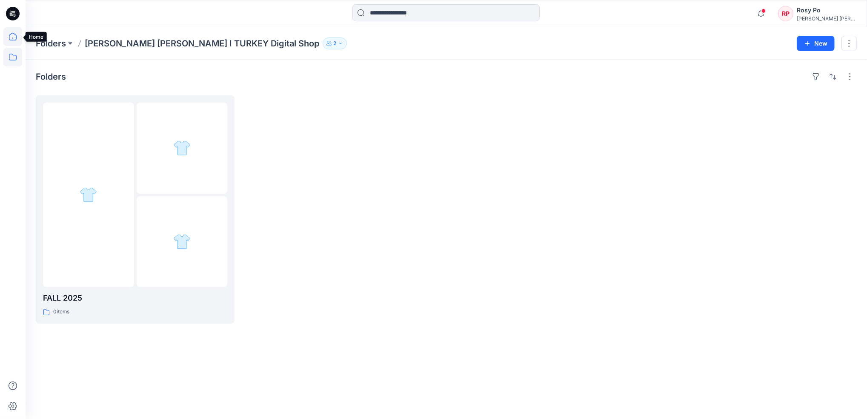
click at [15, 40] on icon at bounding box center [12, 36] width 19 height 19
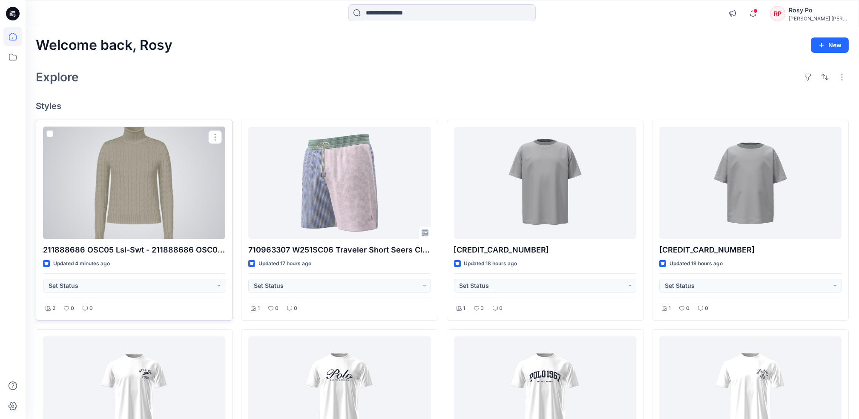
click at [166, 202] on div at bounding box center [134, 183] width 182 height 112
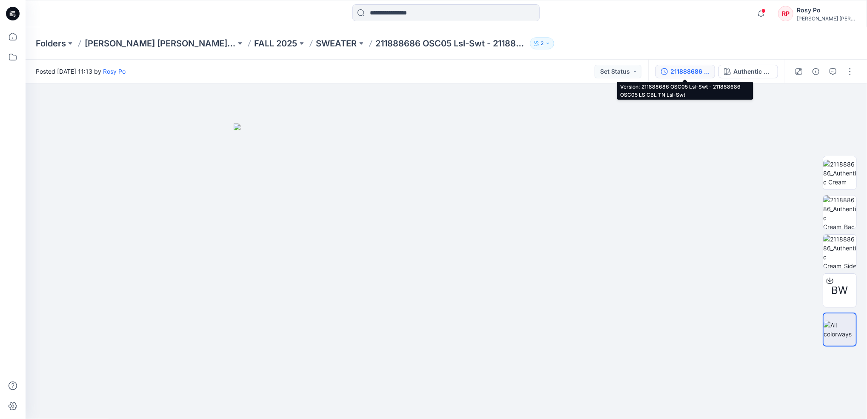
click at [679, 75] on div "211888686 OSC05 Lsl-Swt - 211888686 OSC05 LS CBL TN Lsl-Swt" at bounding box center [690, 71] width 39 height 9
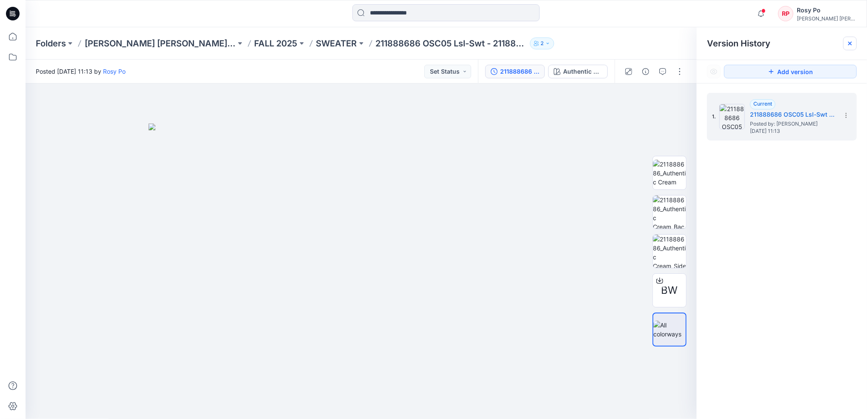
click at [845, 46] on div at bounding box center [850, 44] width 14 height 14
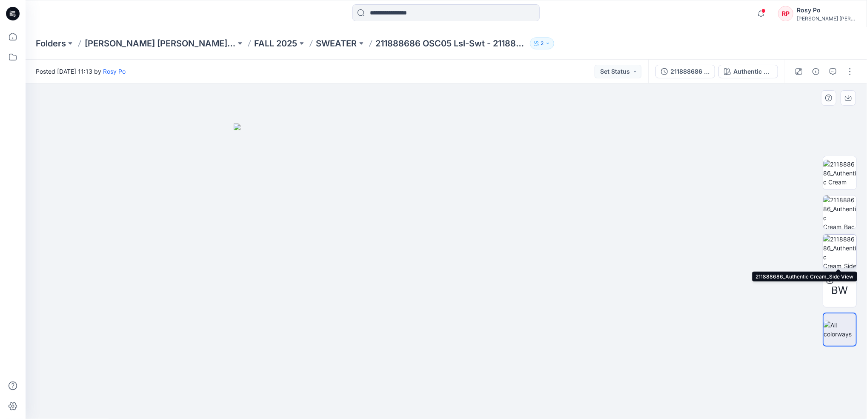
click at [837, 258] on img at bounding box center [839, 251] width 33 height 33
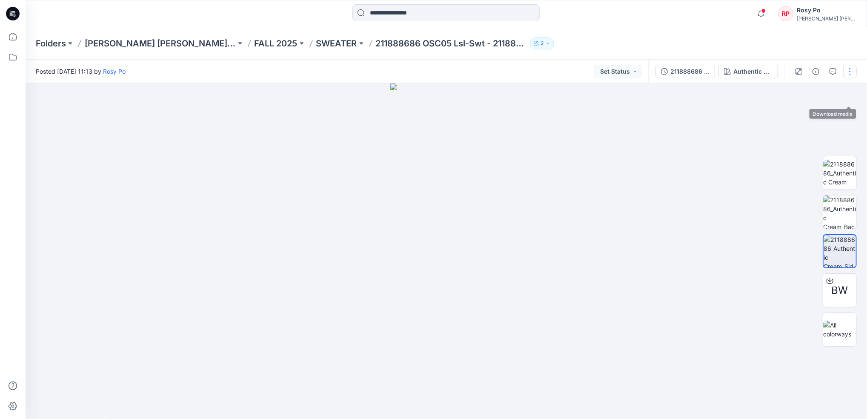
click at [853, 69] on button "button" at bounding box center [850, 72] width 14 height 14
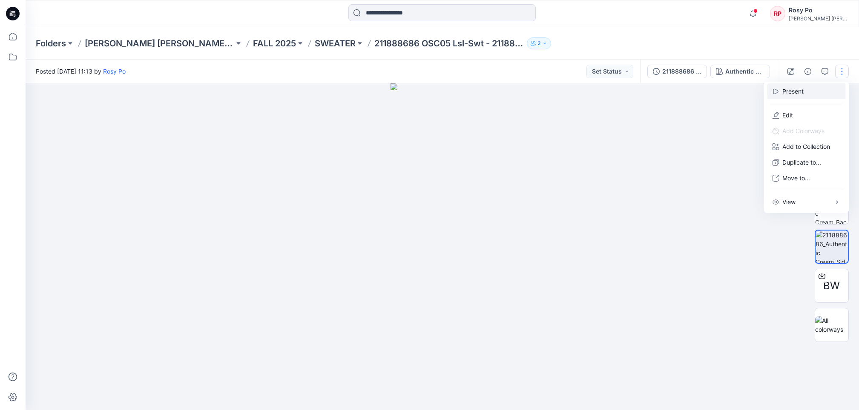
click at [803, 92] on p "Present" at bounding box center [793, 91] width 21 height 9
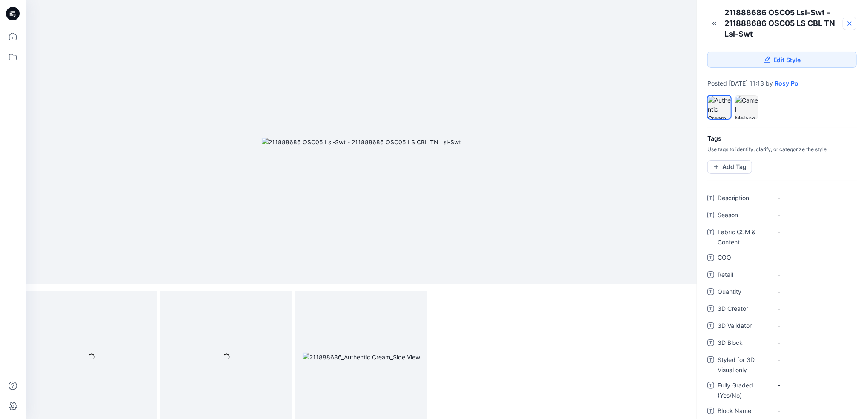
click at [855, 21] on link at bounding box center [850, 24] width 14 height 14
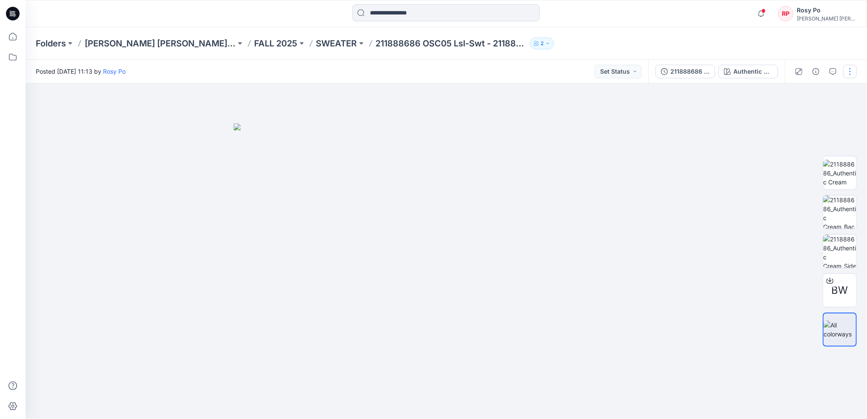
click at [848, 77] on button "button" at bounding box center [850, 72] width 14 height 14
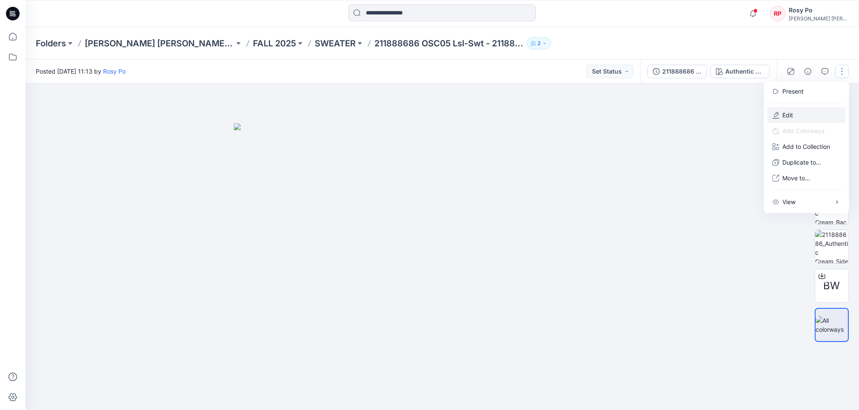
click at [812, 115] on button "Edit" at bounding box center [806, 115] width 78 height 16
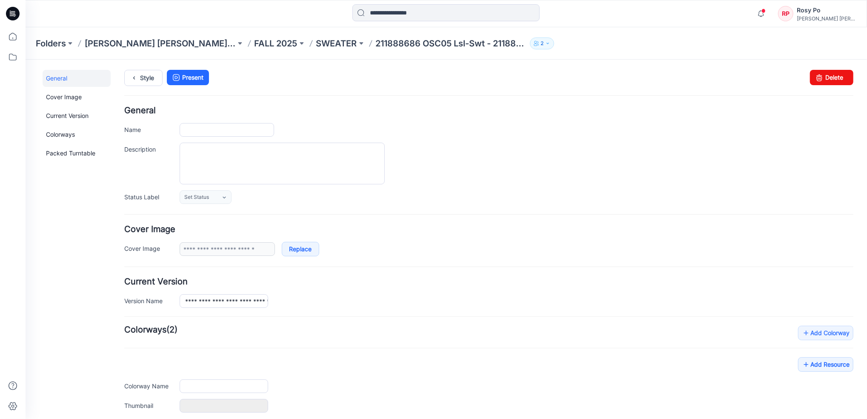
type input "**********"
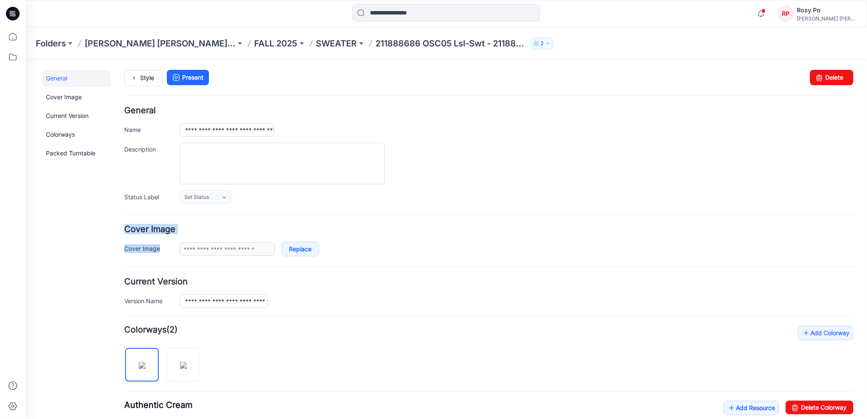
drag, startPoint x: 125, startPoint y: 228, endPoint x: 195, endPoint y: 233, distance: 70.5
click at [195, 233] on div "**********" at bounding box center [488, 240] width 729 height 31
drag, startPoint x: 195, startPoint y: 233, endPoint x: 194, endPoint y: 229, distance: 4.9
click at [198, 229] on h4 "Cover Image" at bounding box center [488, 229] width 729 height 8
click at [178, 229] on h4 "Cover Image" at bounding box center [488, 229] width 729 height 8
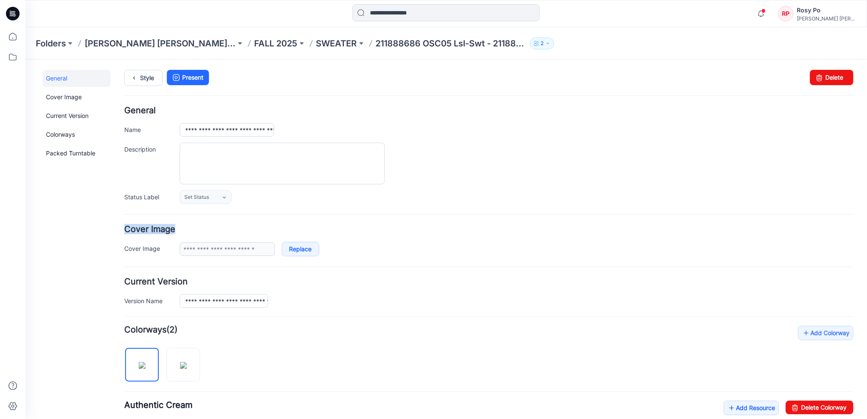
drag, startPoint x: 175, startPoint y: 230, endPoint x: 125, endPoint y: 231, distance: 49.8
click at [125, 231] on h4 "Cover Image" at bounding box center [488, 229] width 729 height 8
copy h4 "Cover Image"
click at [144, 76] on link "Style" at bounding box center [143, 77] width 38 height 16
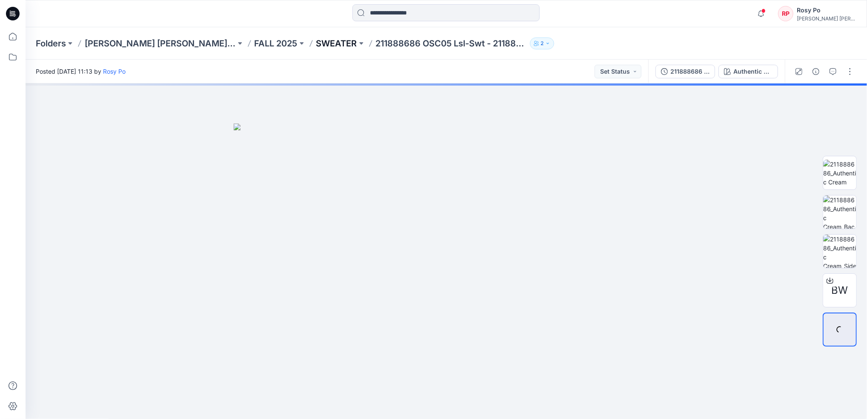
click at [341, 43] on p "SWEATER" at bounding box center [336, 43] width 41 height 12
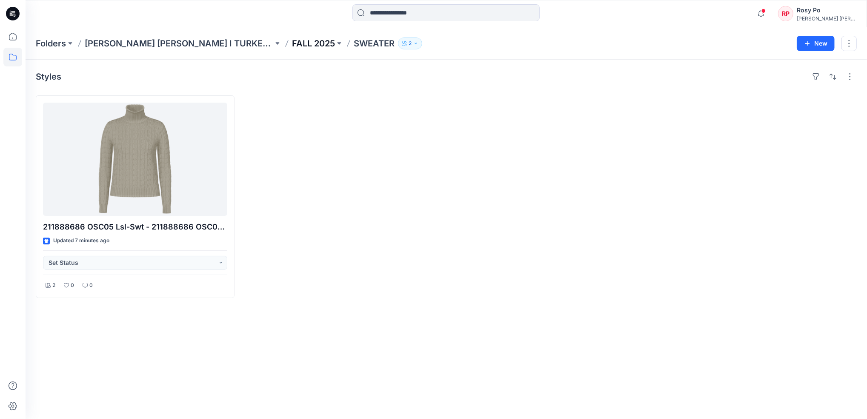
click at [292, 40] on p "FALL 2025" at bounding box center [313, 43] width 43 height 12
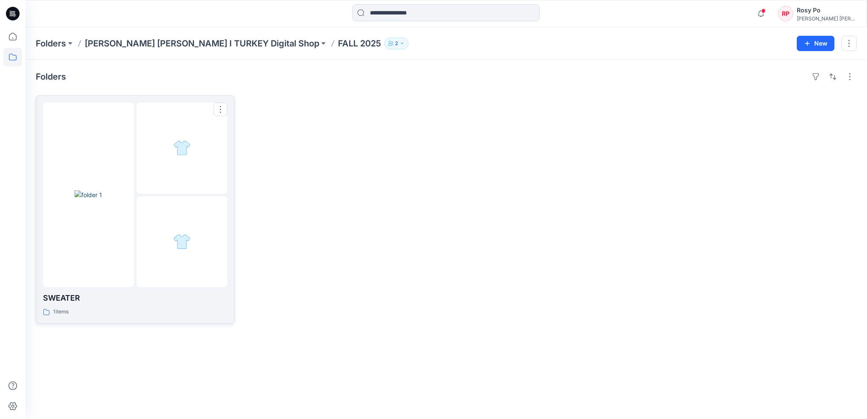
click at [87, 190] on img at bounding box center [89, 194] width 28 height 9
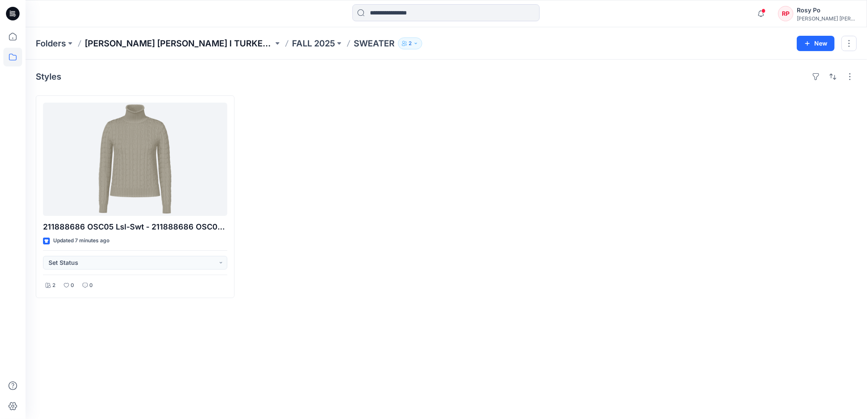
click at [193, 39] on p "[PERSON_NAME] [PERSON_NAME] I TURKEY Digital Shop" at bounding box center [179, 43] width 189 height 12
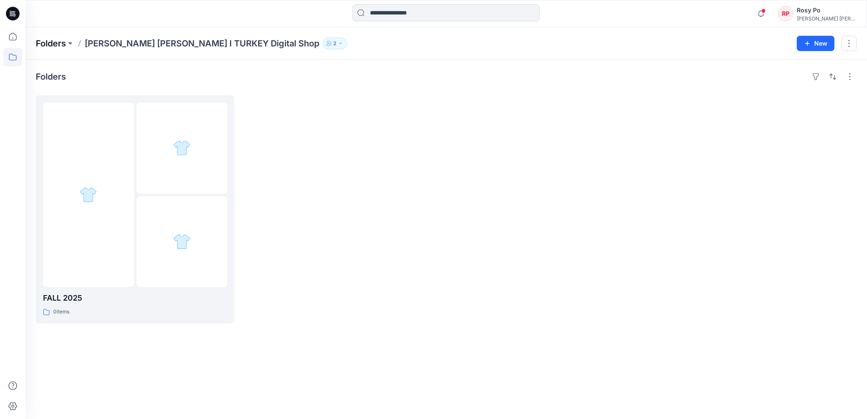
click at [42, 42] on p "Folders" at bounding box center [51, 43] width 30 height 12
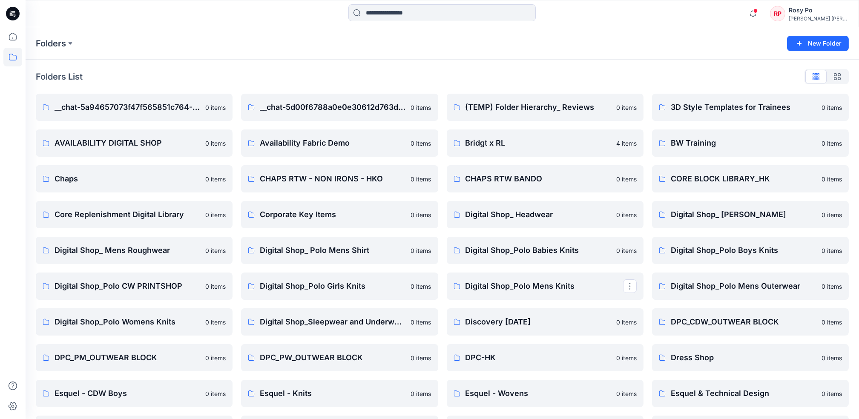
drag, startPoint x: 148, startPoint y: 32, endPoint x: 152, endPoint y: 27, distance: 6.7
click at [150, 29] on div "Folders New Folder" at bounding box center [442, 43] width 833 height 32
